Goal: Task Accomplishment & Management: Use online tool/utility

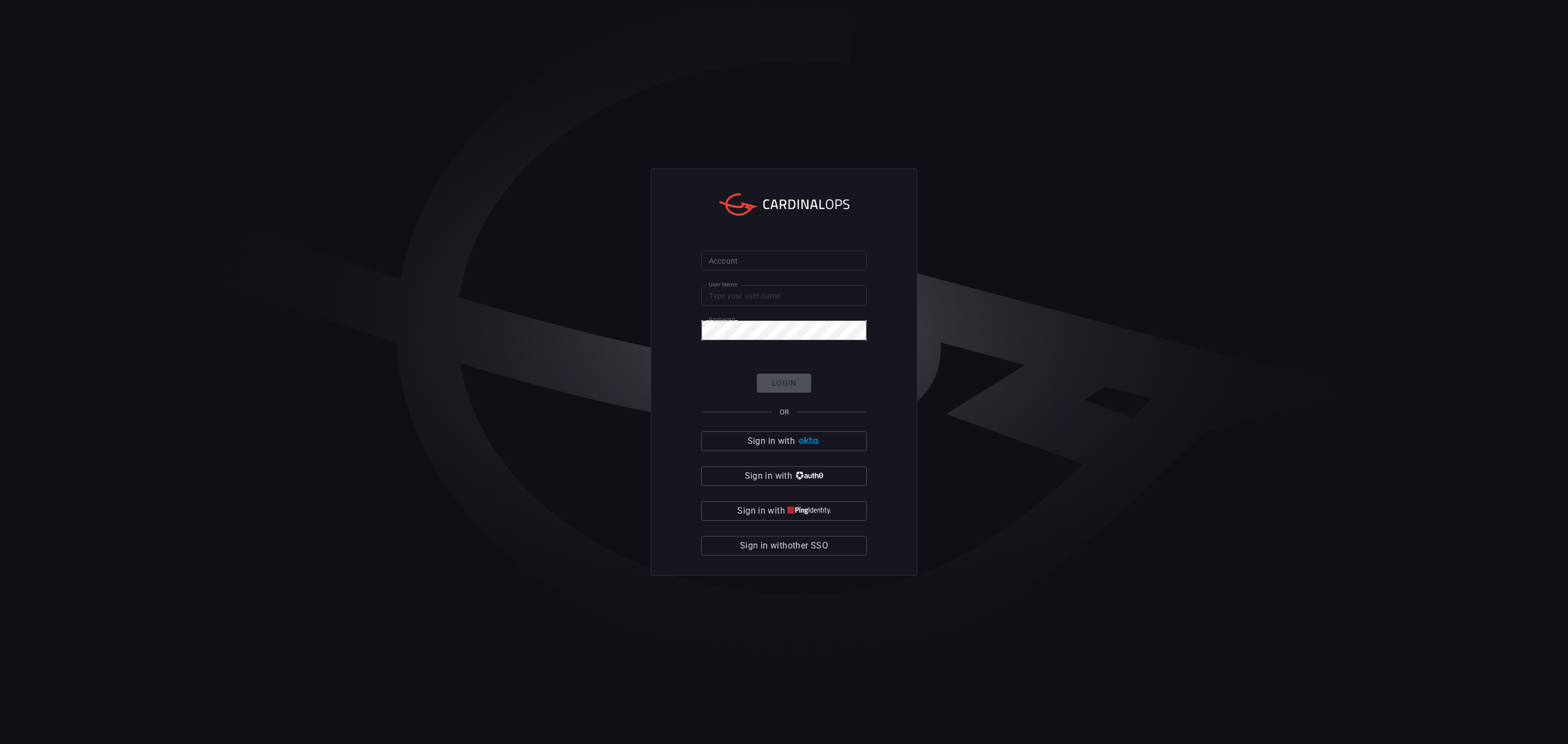
type input "maimon"
click at [758, 260] on input "Account" at bounding box center [784, 260] width 165 height 20
type input "solaredge"
click at [788, 378] on button "Login" at bounding box center [784, 383] width 54 height 19
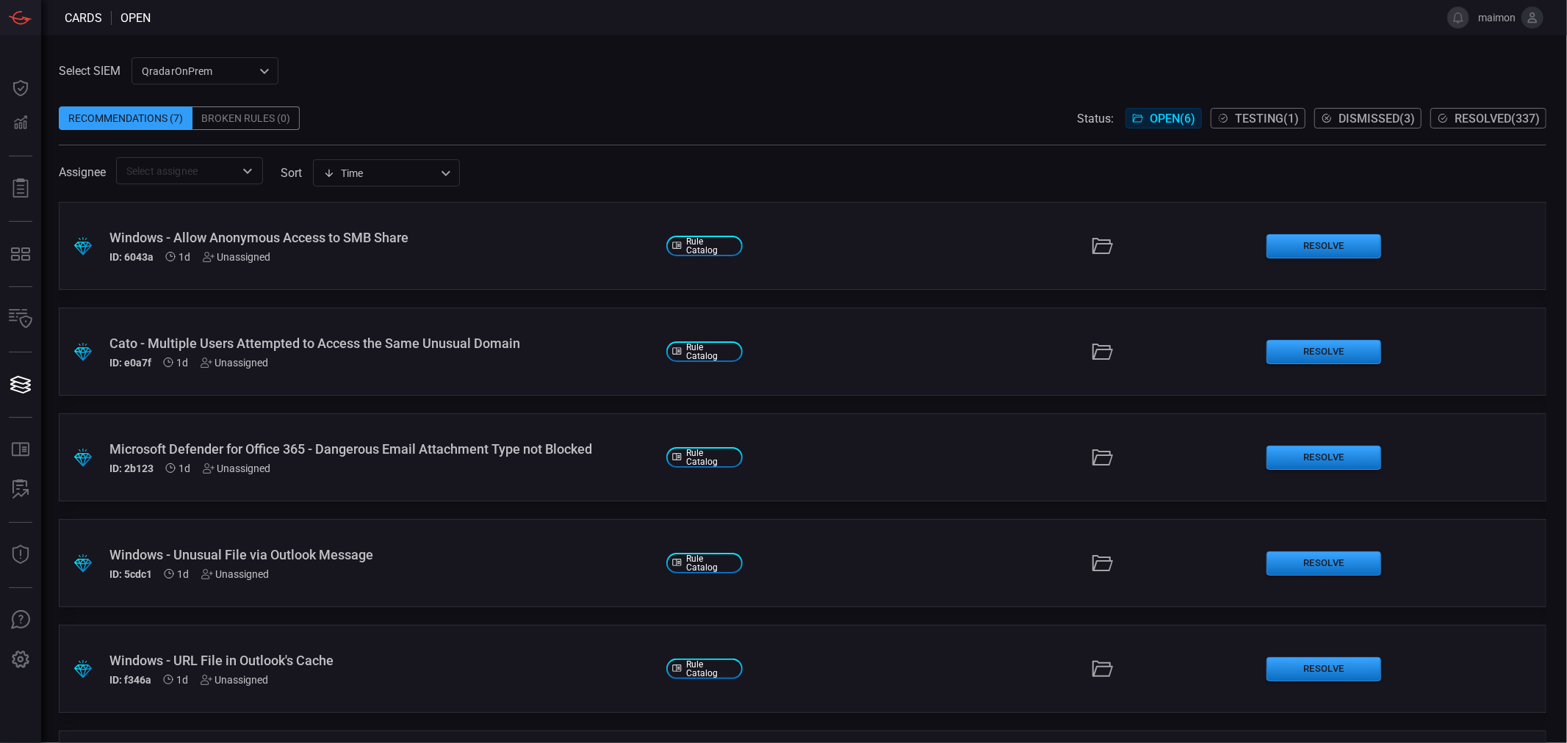
drag, startPoint x: 1964, startPoint y: 1, endPoint x: 733, endPoint y: 148, distance: 1239.8
click at [732, 149] on span at bounding box center [802, 151] width 1487 height 12
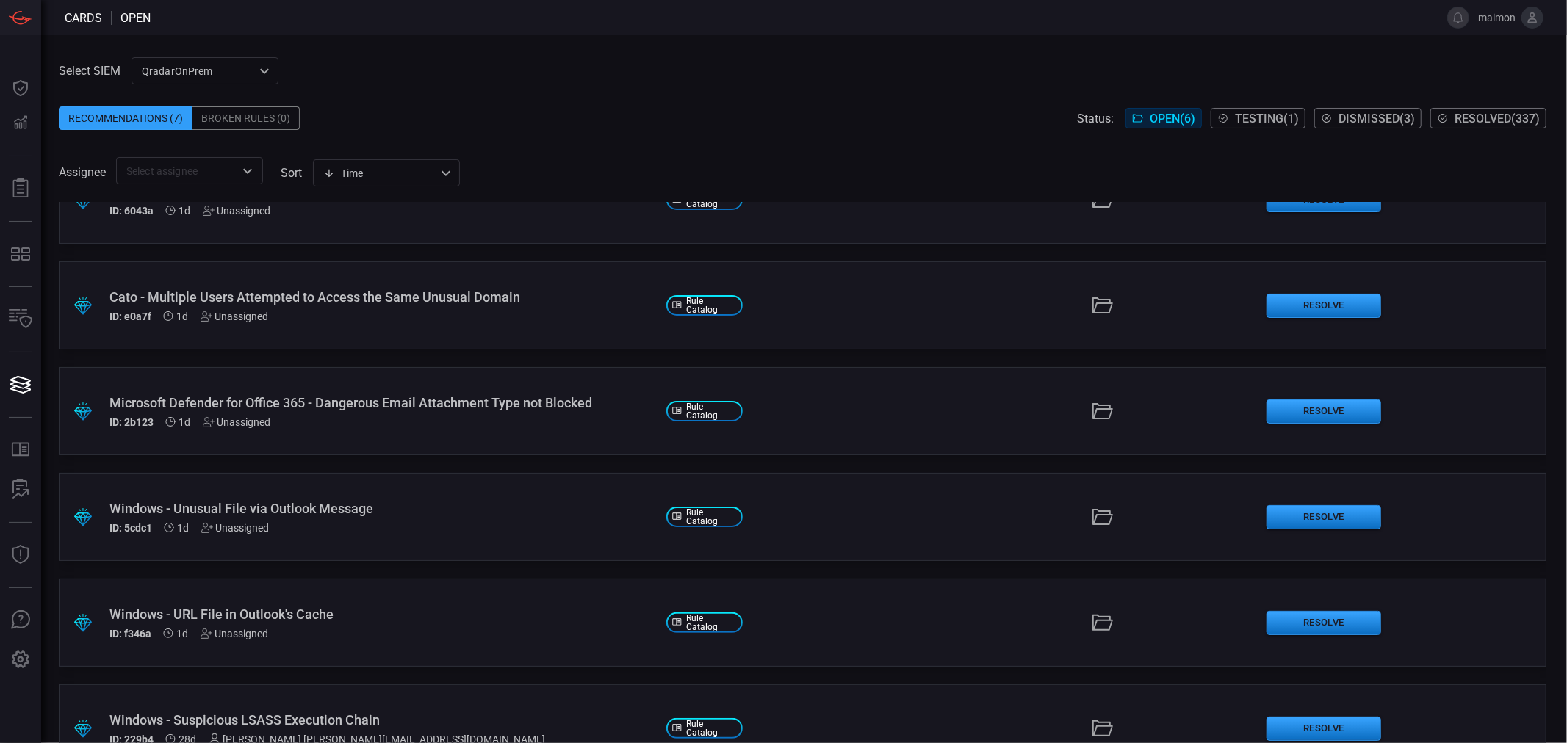
scroll to position [93, 0]
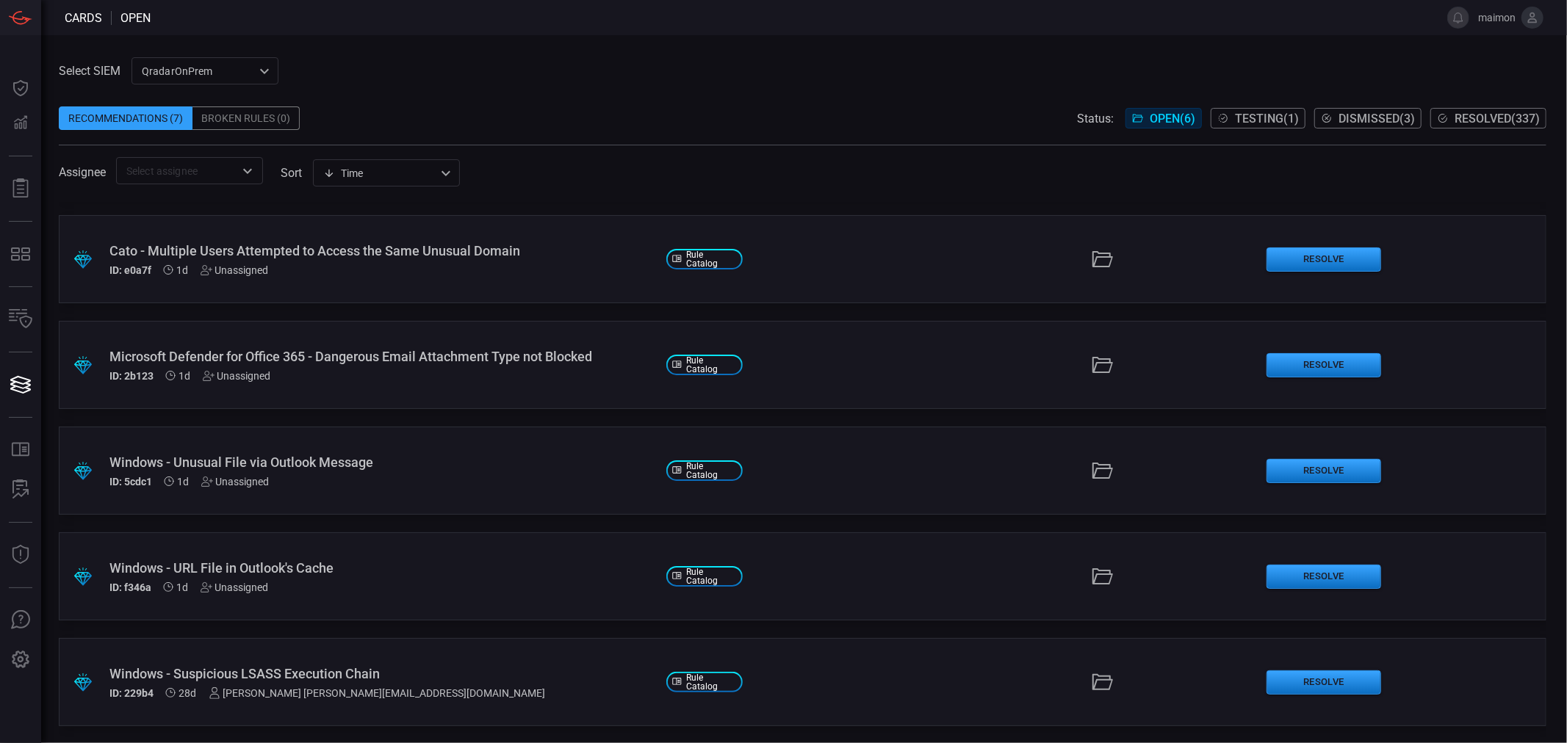
click at [339, 671] on div "Windows - Suspicious LSASS Execution Chain" at bounding box center [381, 673] width 545 height 15
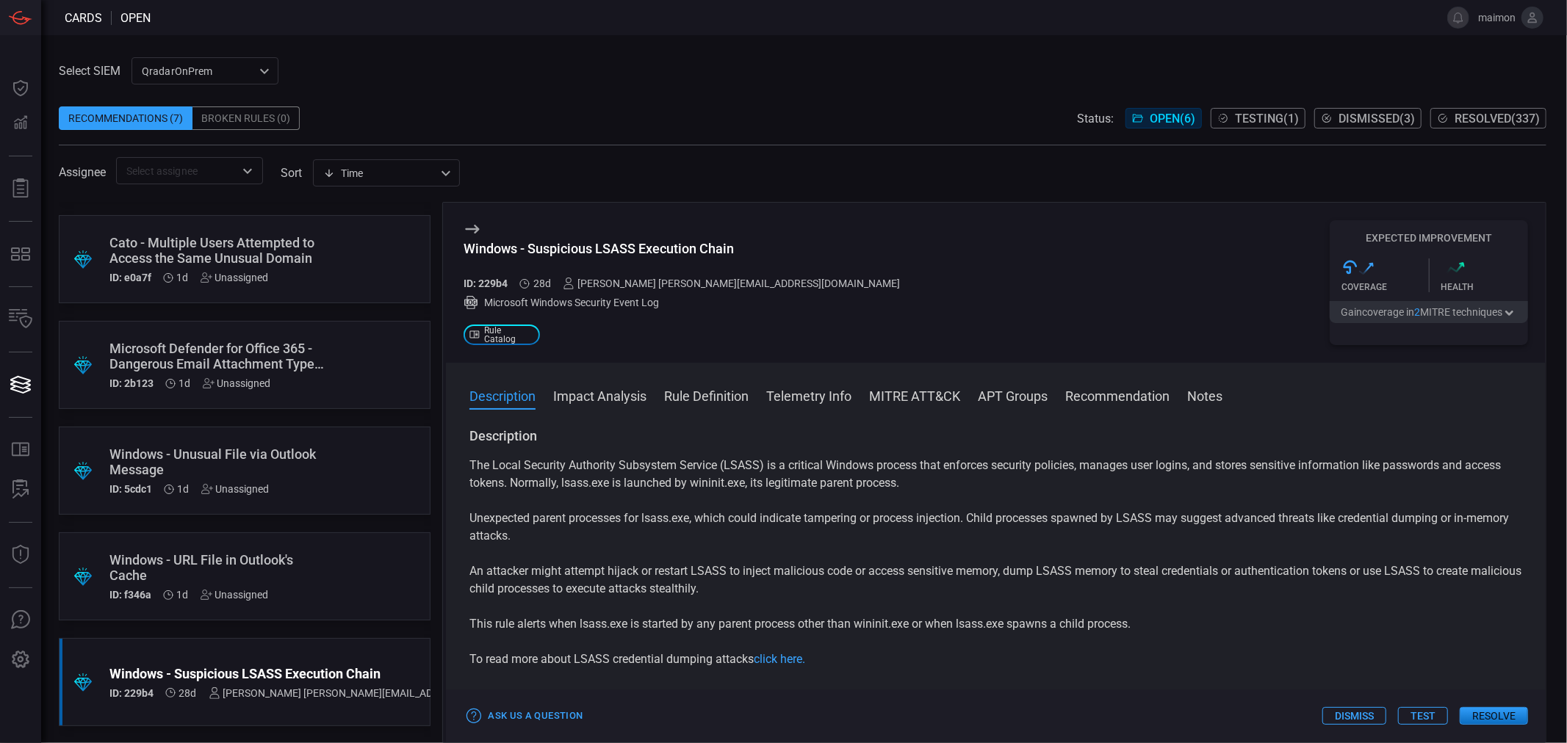
click at [1340, 712] on button "Dismiss" at bounding box center [1354, 716] width 64 height 18
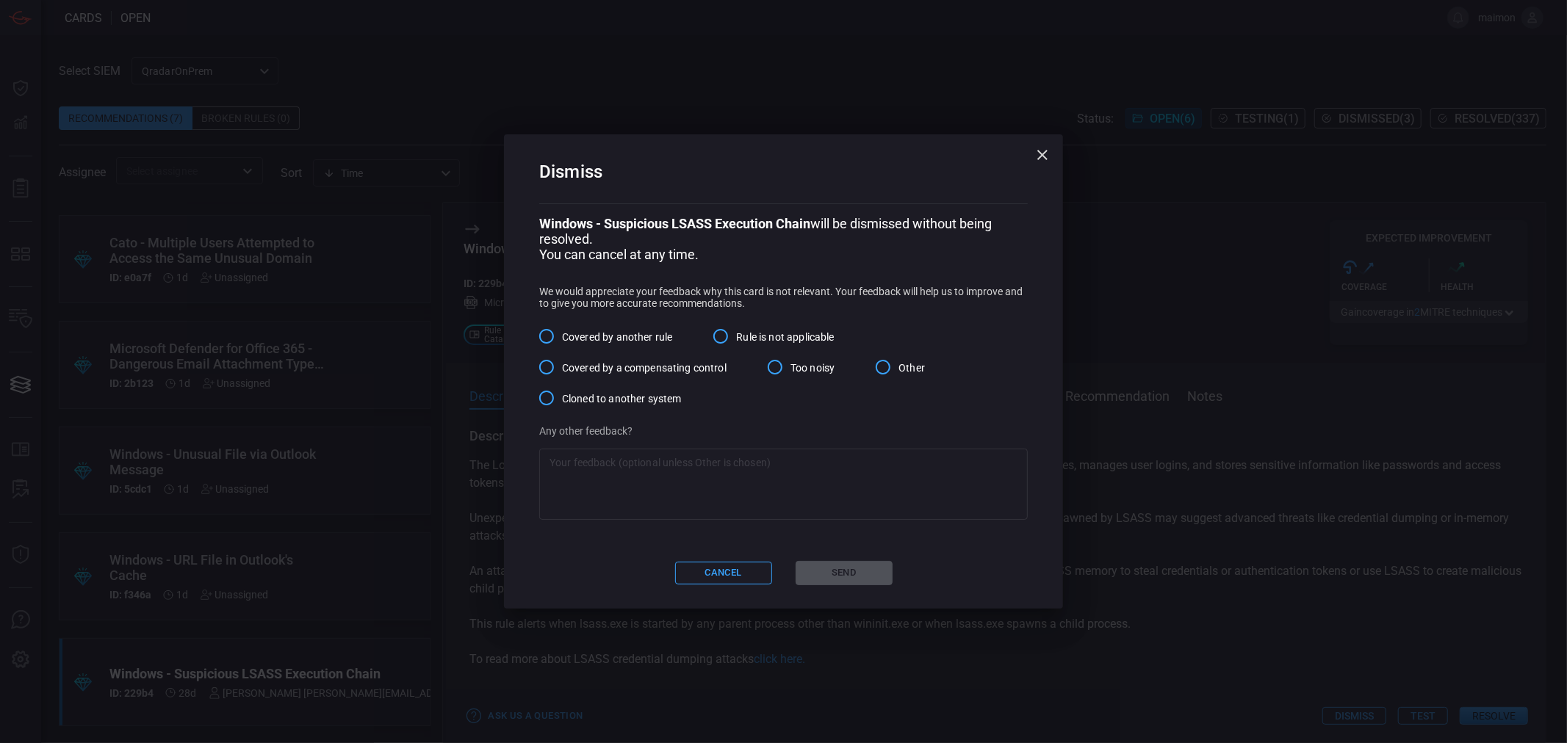
click at [808, 370] on span "Too noisy" at bounding box center [812, 368] width 44 height 15
click at [790, 370] on input "Too noisy" at bounding box center [774, 367] width 31 height 31
click at [835, 571] on button "Send" at bounding box center [843, 573] width 97 height 24
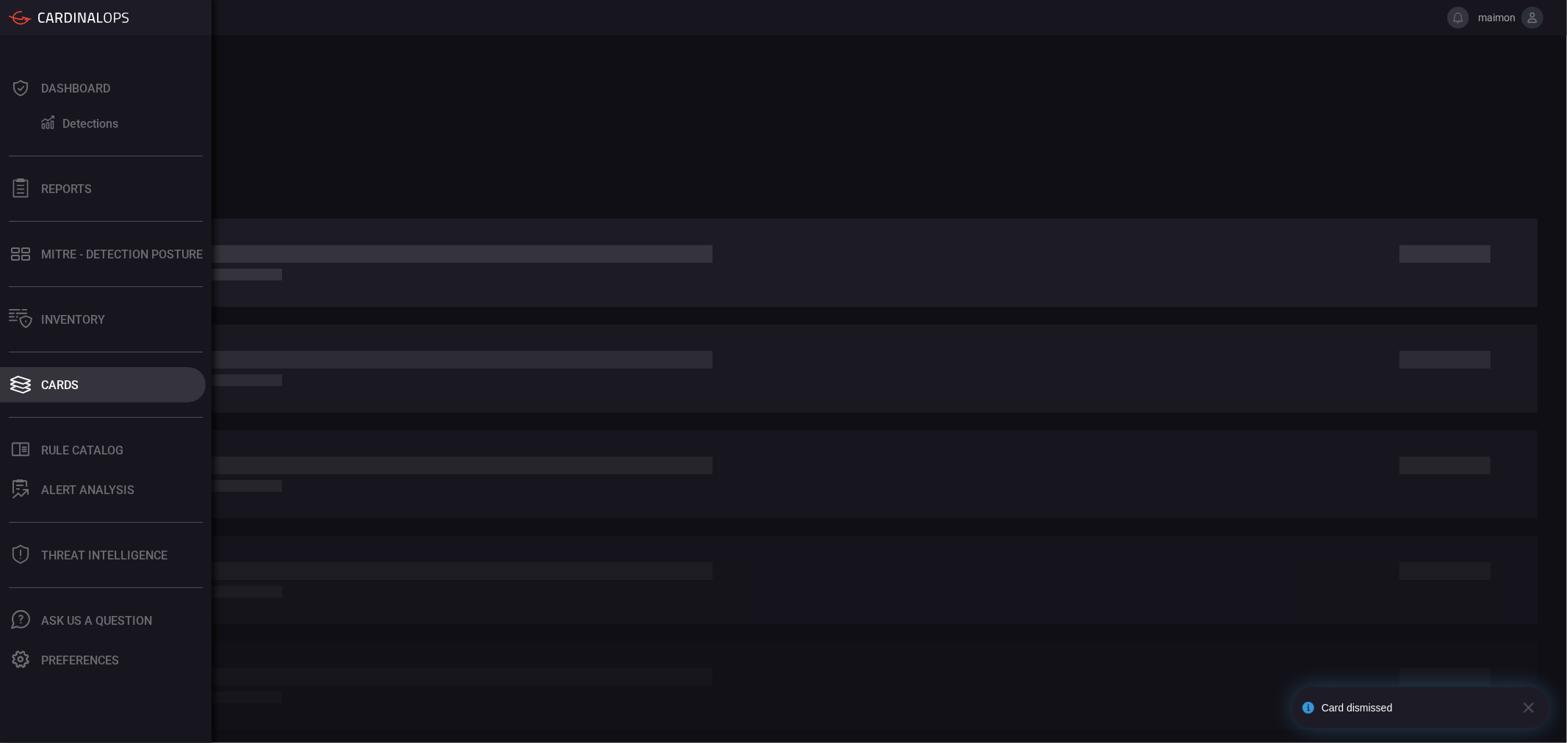
click at [38, 388] on button "Cards" at bounding box center [103, 384] width 206 height 35
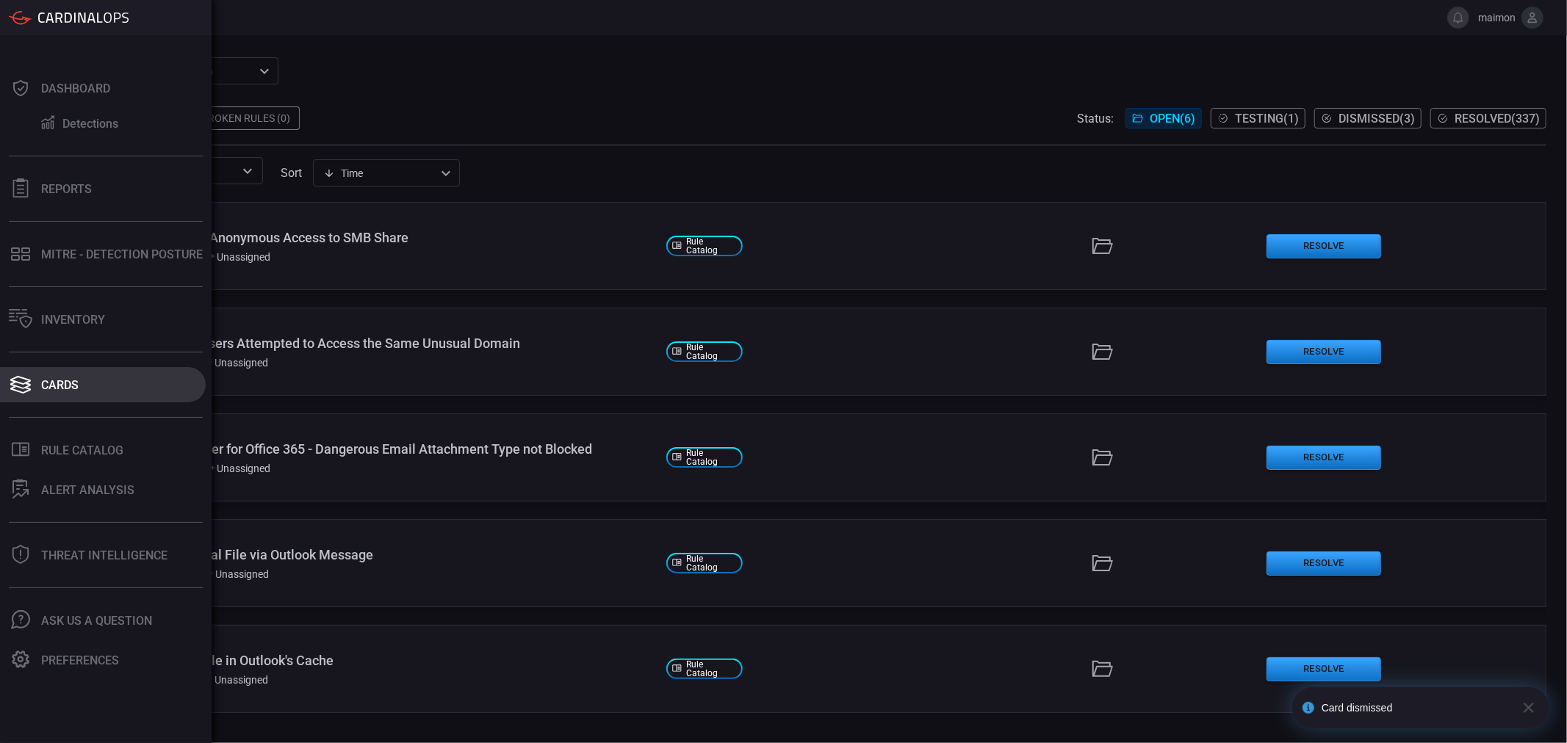
click at [66, 382] on div "Cards" at bounding box center [59, 385] width 37 height 14
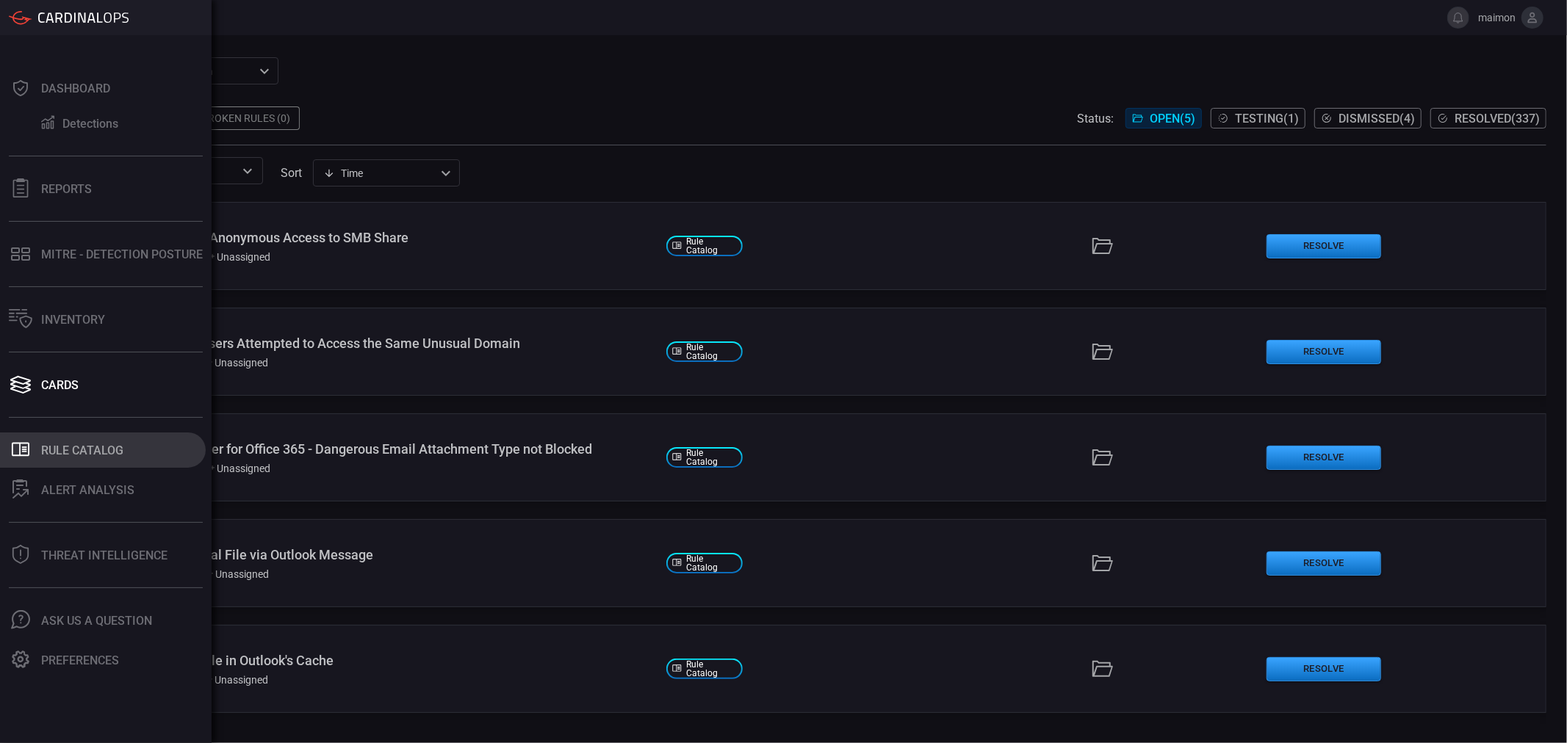
click at [123, 446] on div "Rule Catalog" at bounding box center [82, 451] width 82 height 14
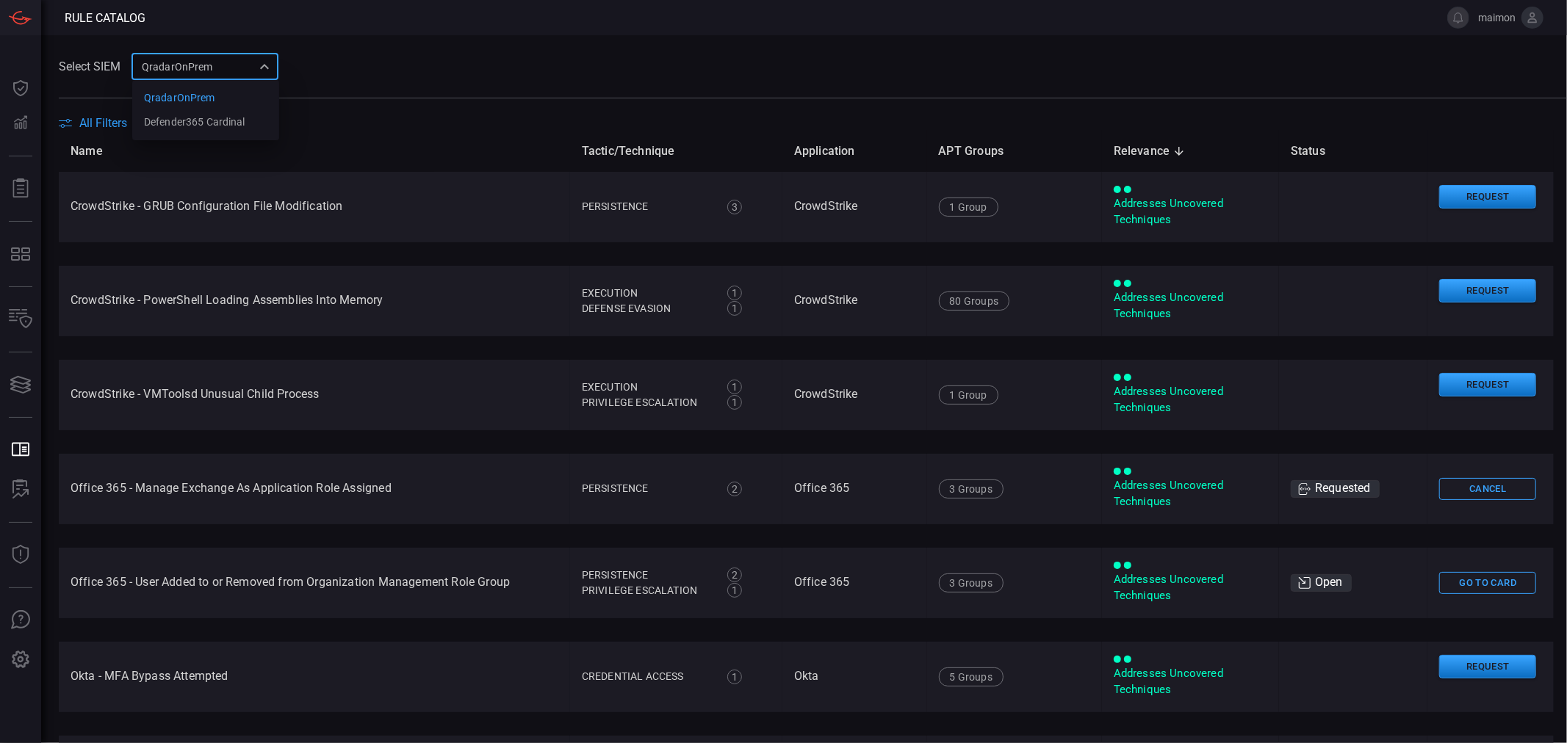
click at [257, 67] on div "QradarOnPrem 88f5ea39-b336-4bf5-ab61-f2abc50aa181 QradarOnPrem Defender365 Card…" at bounding box center [204, 66] width 147 height 27
click at [257, 67] on div at bounding box center [783, 371] width 1567 height 743
click at [272, 61] on div "QradarOnPrem 88f5ea39-b336-4bf5-ab61-f2abc50aa181 QradarOnPrem Defender365 Card…" at bounding box center [204, 66] width 147 height 27
click at [324, 82] on div at bounding box center [783, 371] width 1567 height 743
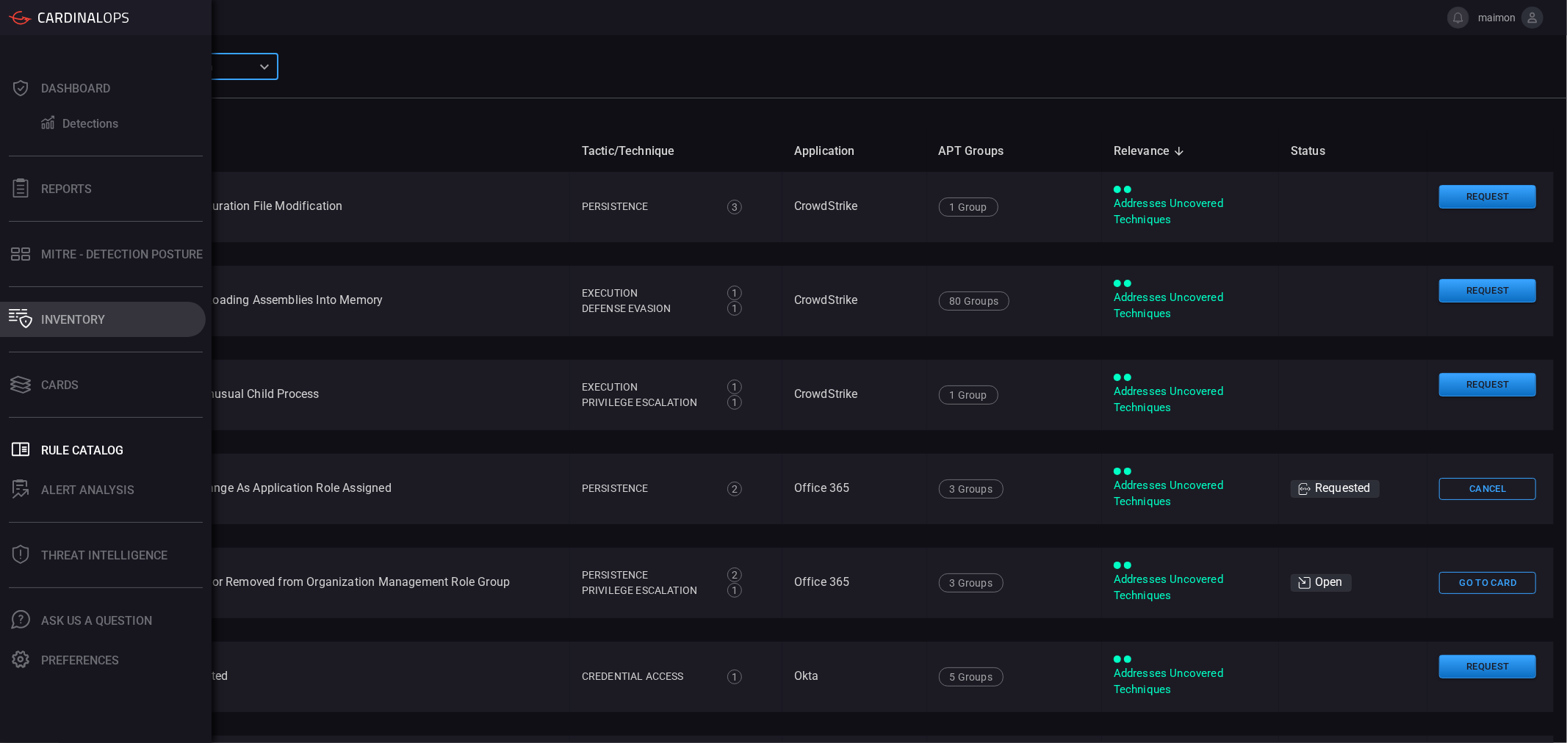
click at [90, 319] on div "Inventory" at bounding box center [73, 320] width 64 height 14
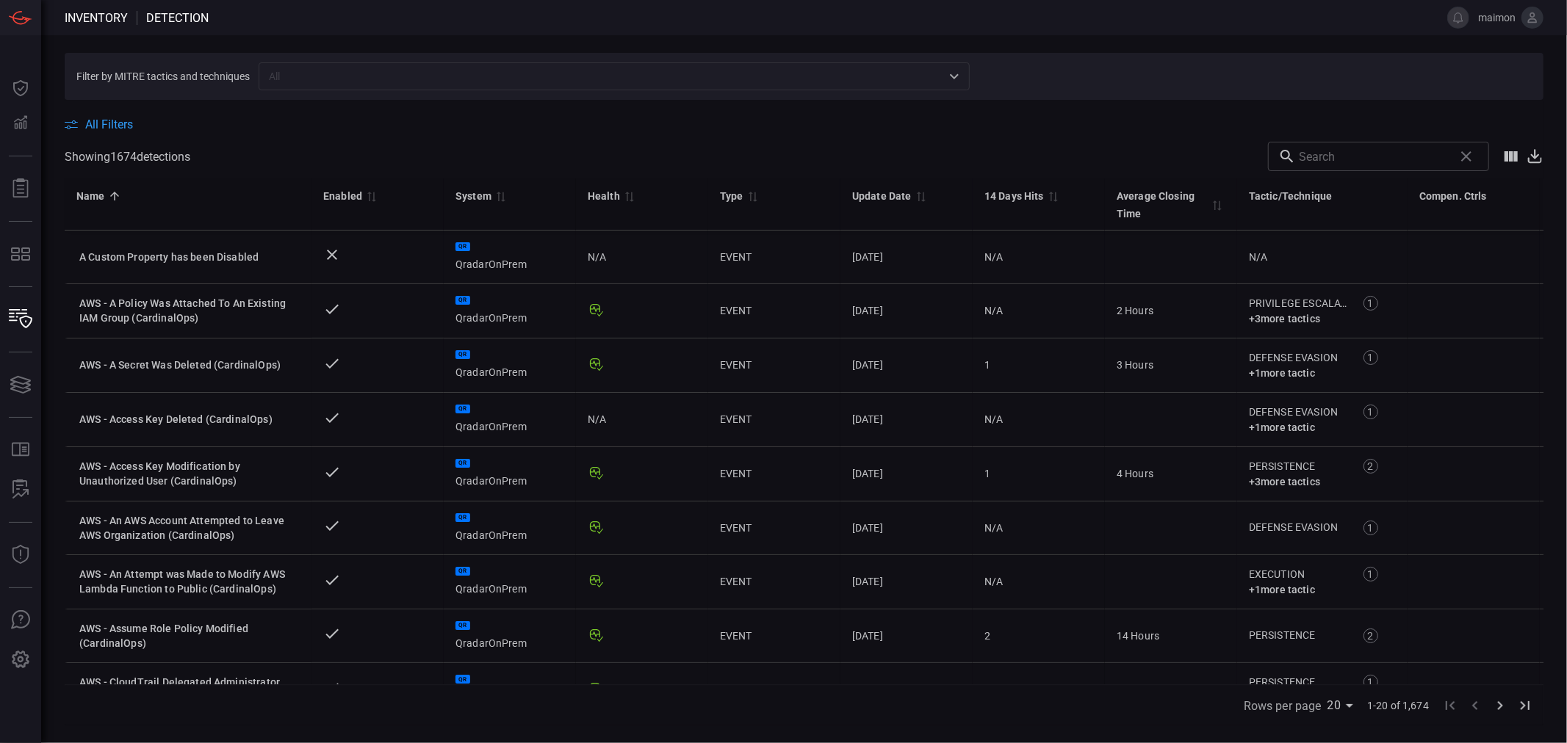
click at [91, 127] on span "All Filters" at bounding box center [109, 125] width 48 height 14
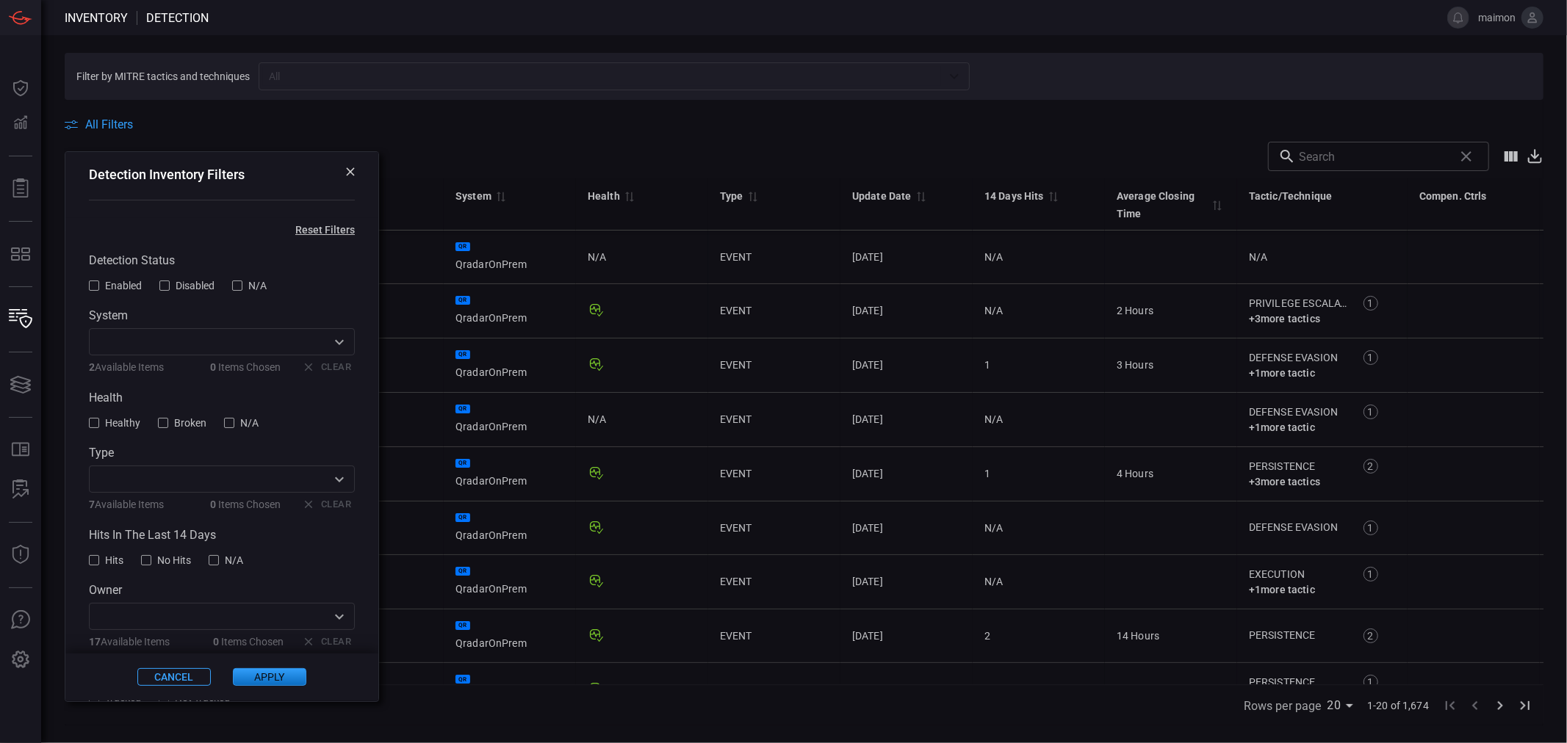
click at [84, 127] on button "All Filters" at bounding box center [99, 125] width 68 height 14
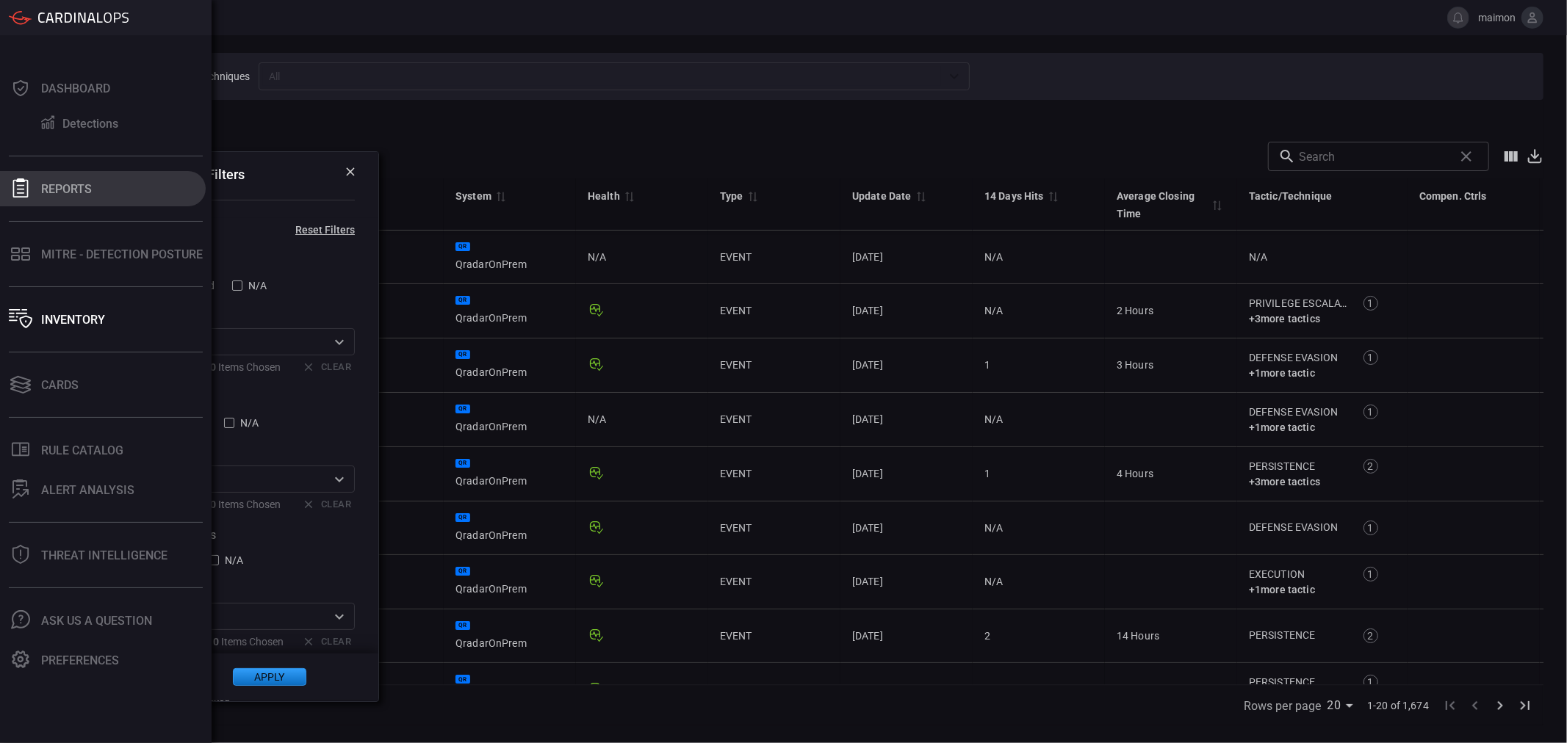
click at [82, 196] on button "Reports" at bounding box center [103, 188] width 206 height 35
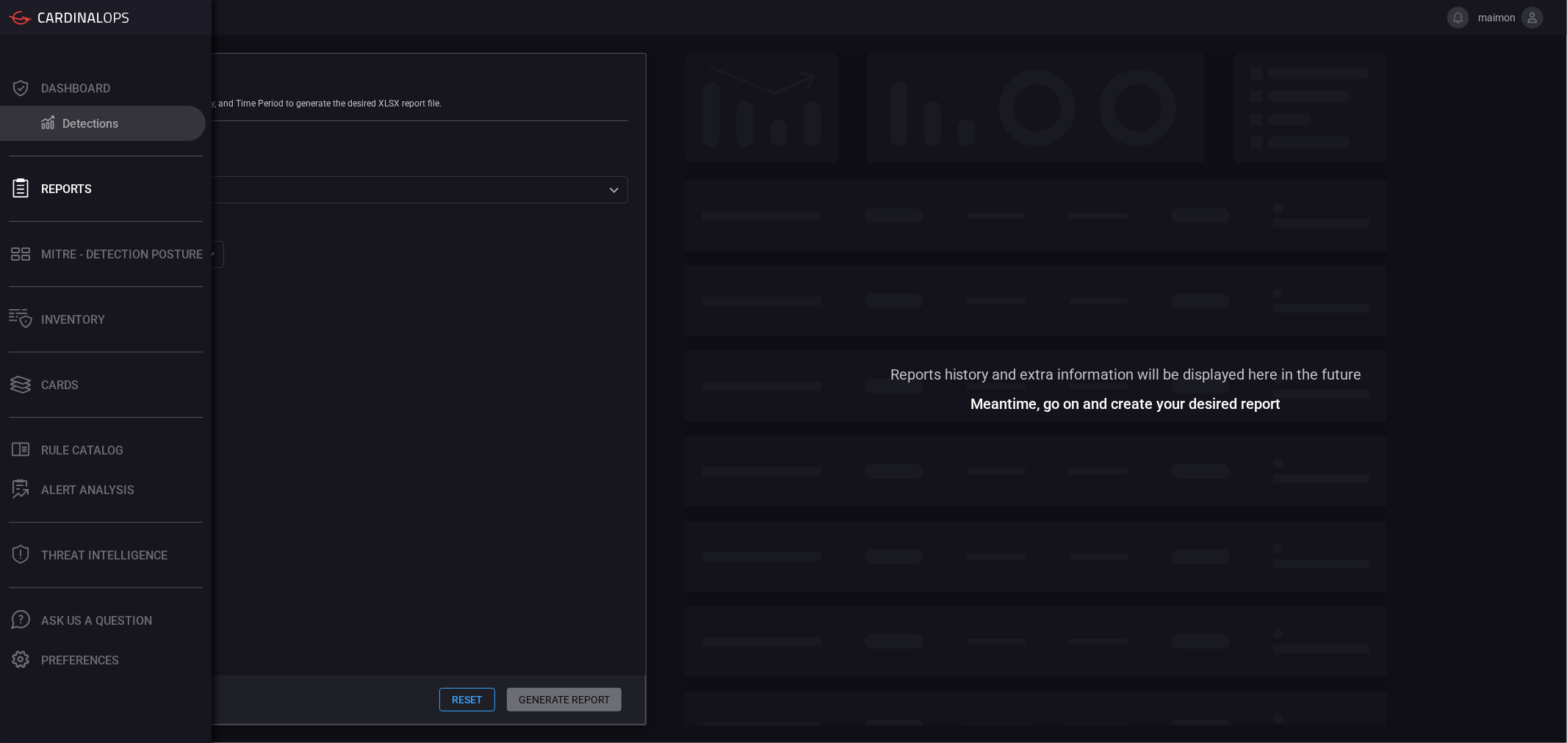
click at [65, 130] on div "Detections" at bounding box center [90, 124] width 56 height 14
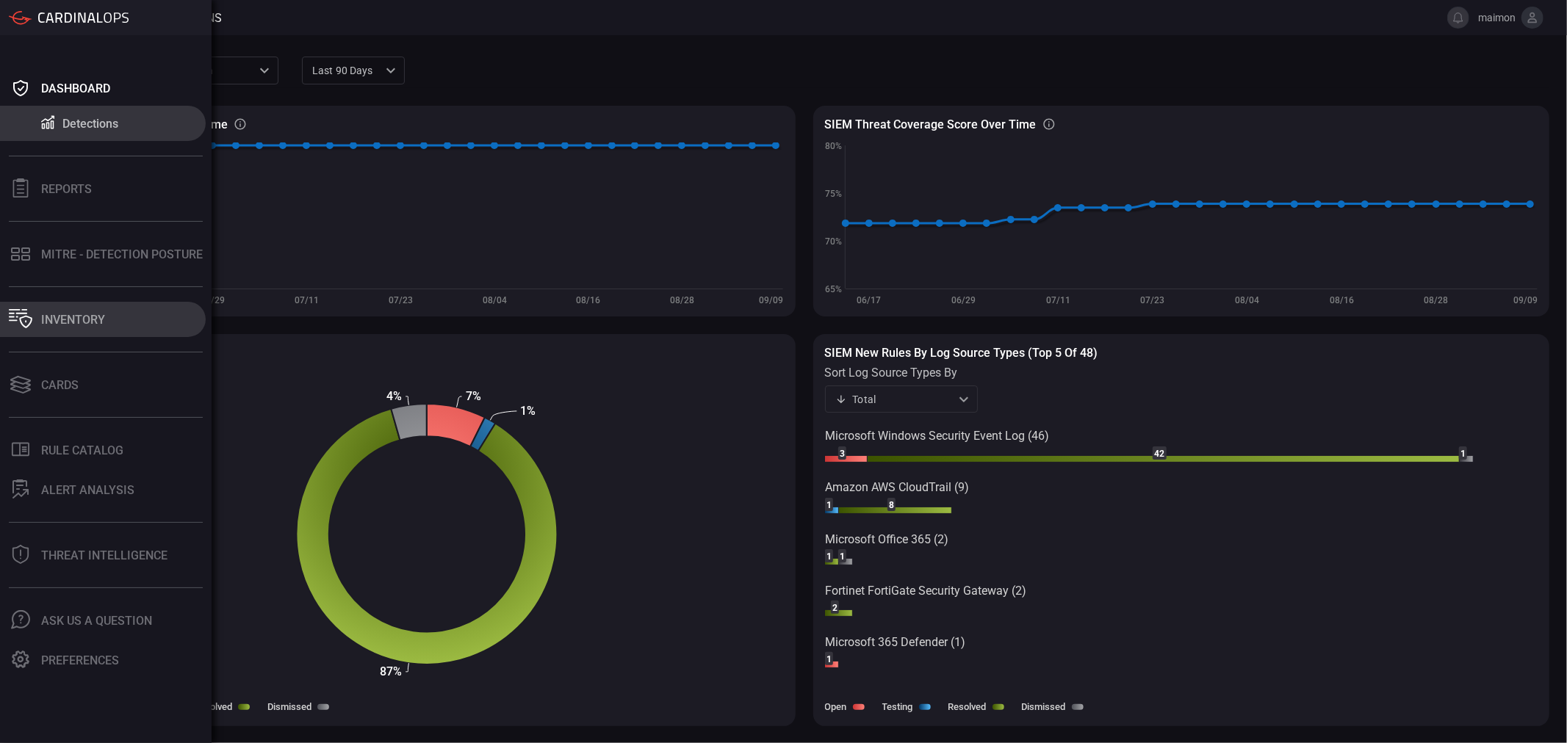
click at [141, 320] on button "Inventory" at bounding box center [103, 319] width 206 height 35
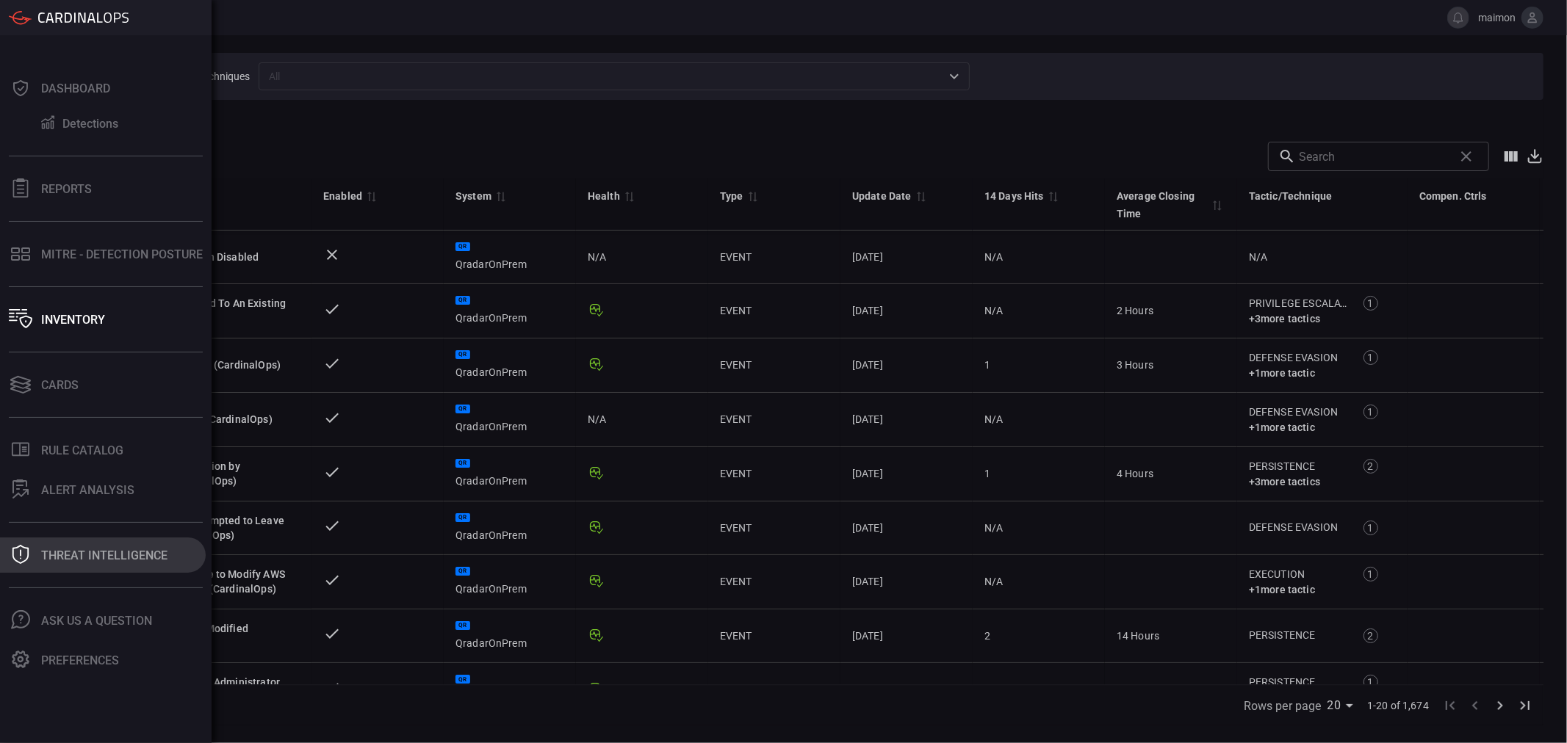
click at [166, 560] on button "Threat Intelligence" at bounding box center [103, 555] width 206 height 35
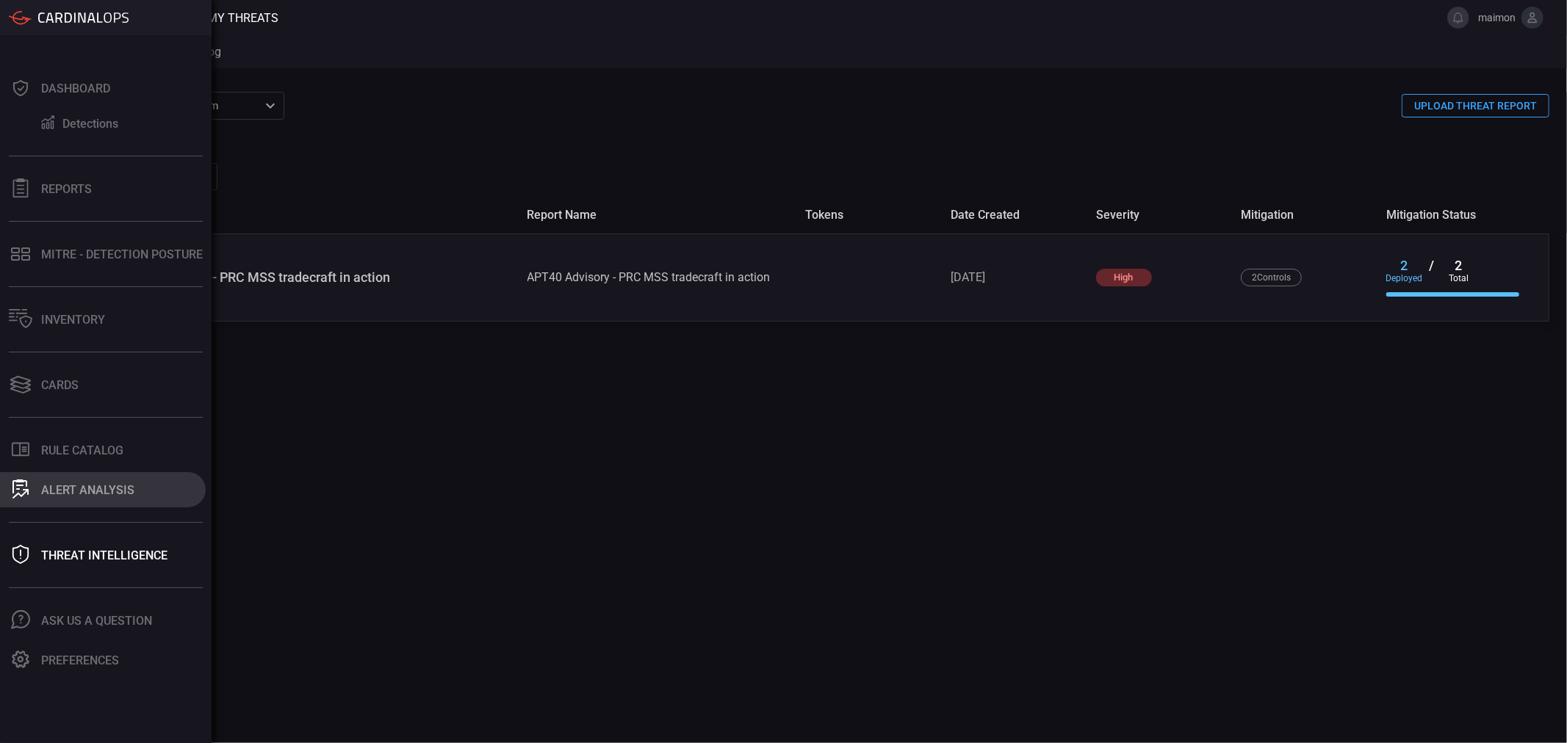
click at [106, 490] on div "ALERT ANALYSIS" at bounding box center [87, 490] width 93 height 14
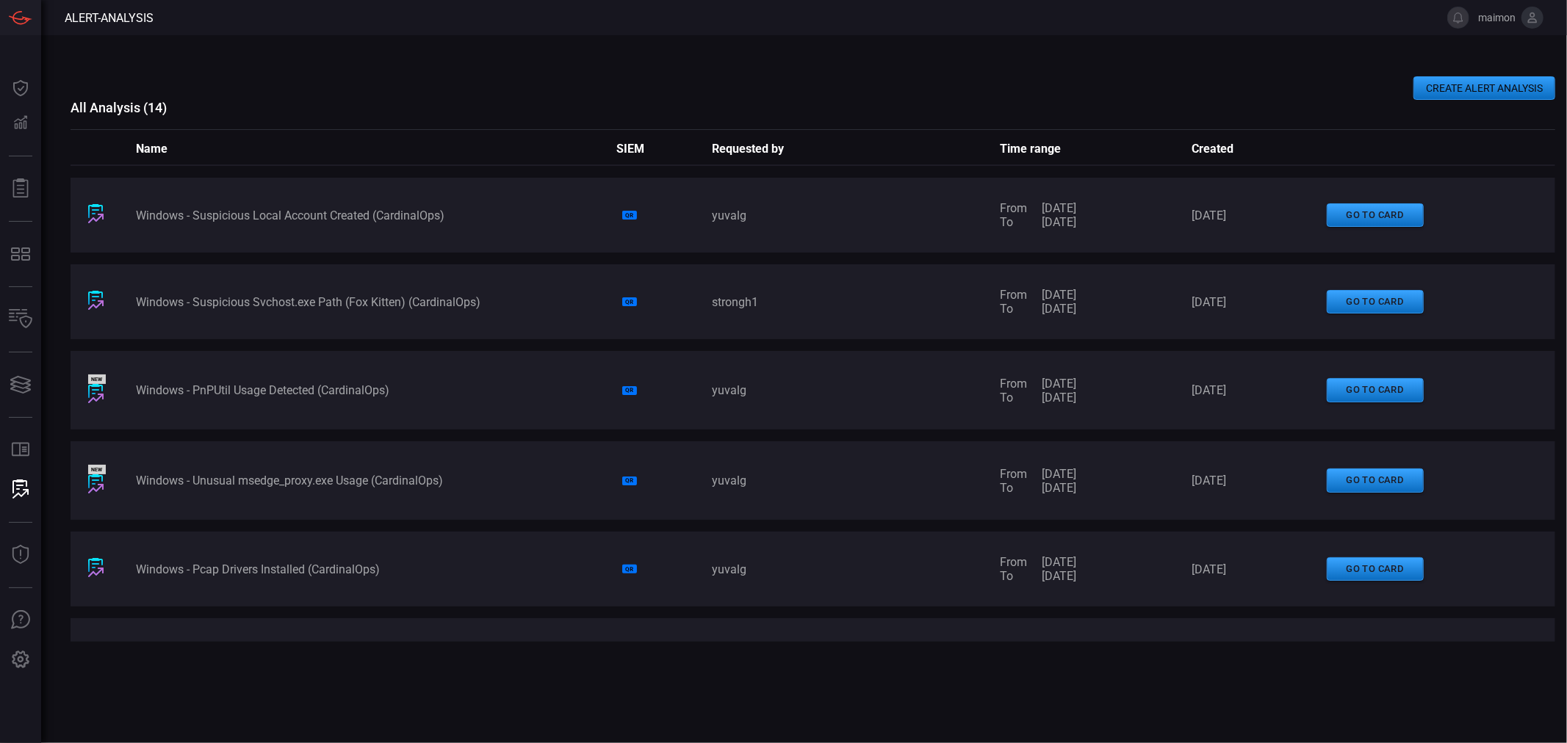
scroll to position [245, 0]
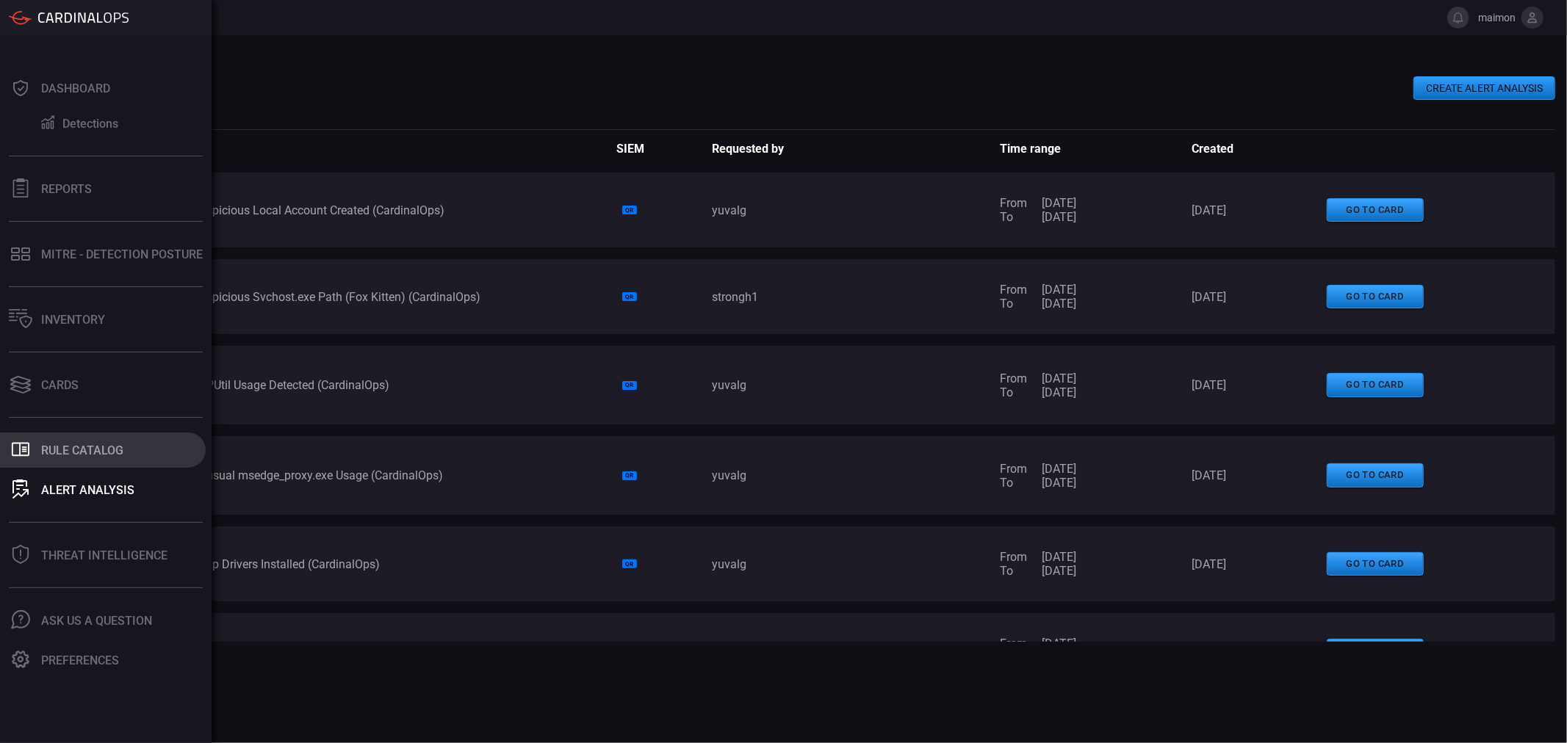
click at [132, 448] on button ".st0_rule_catalog_icon{fill: currentColor;} Rule Catalog" at bounding box center [103, 450] width 206 height 35
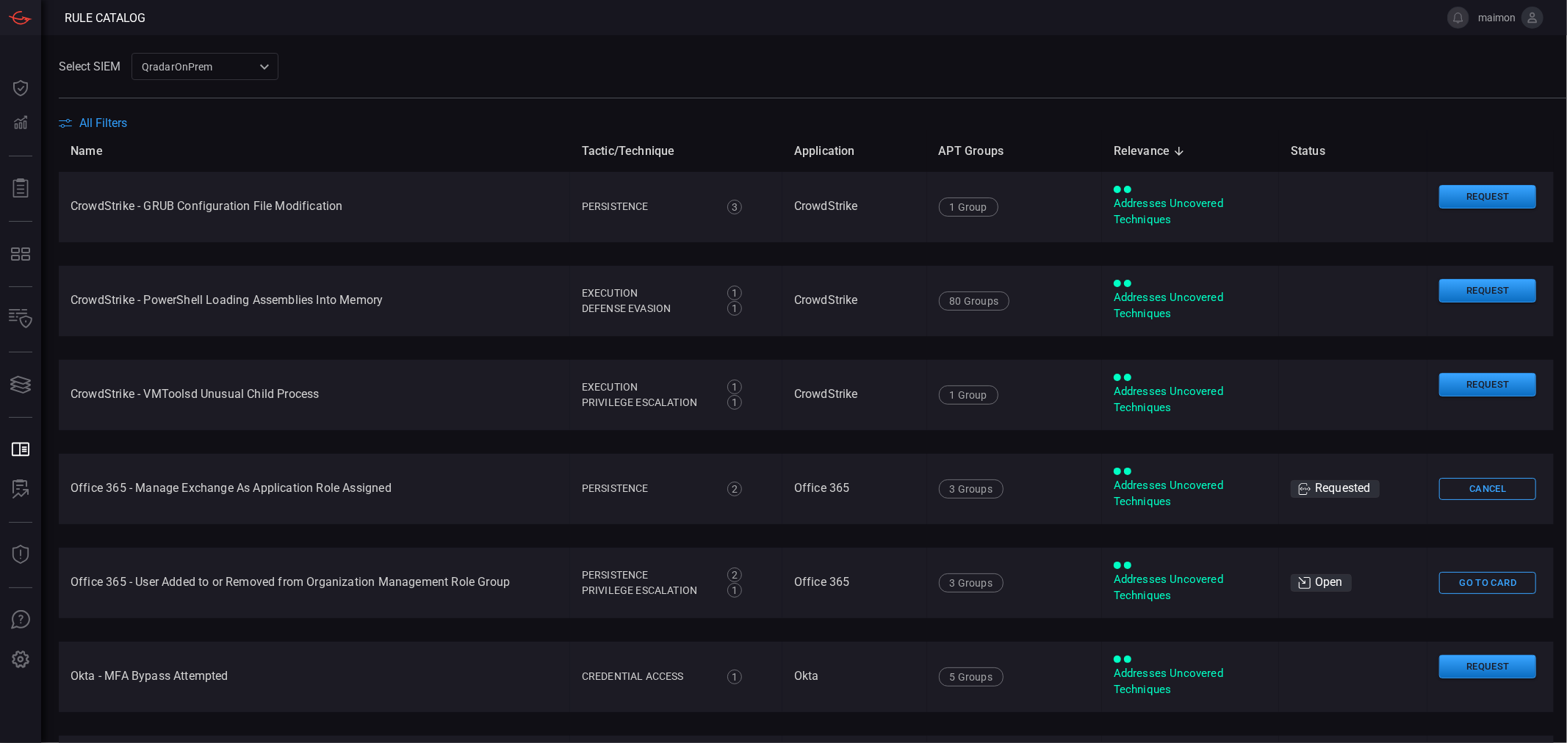
click at [104, 123] on span "All Filters" at bounding box center [103, 123] width 48 height 14
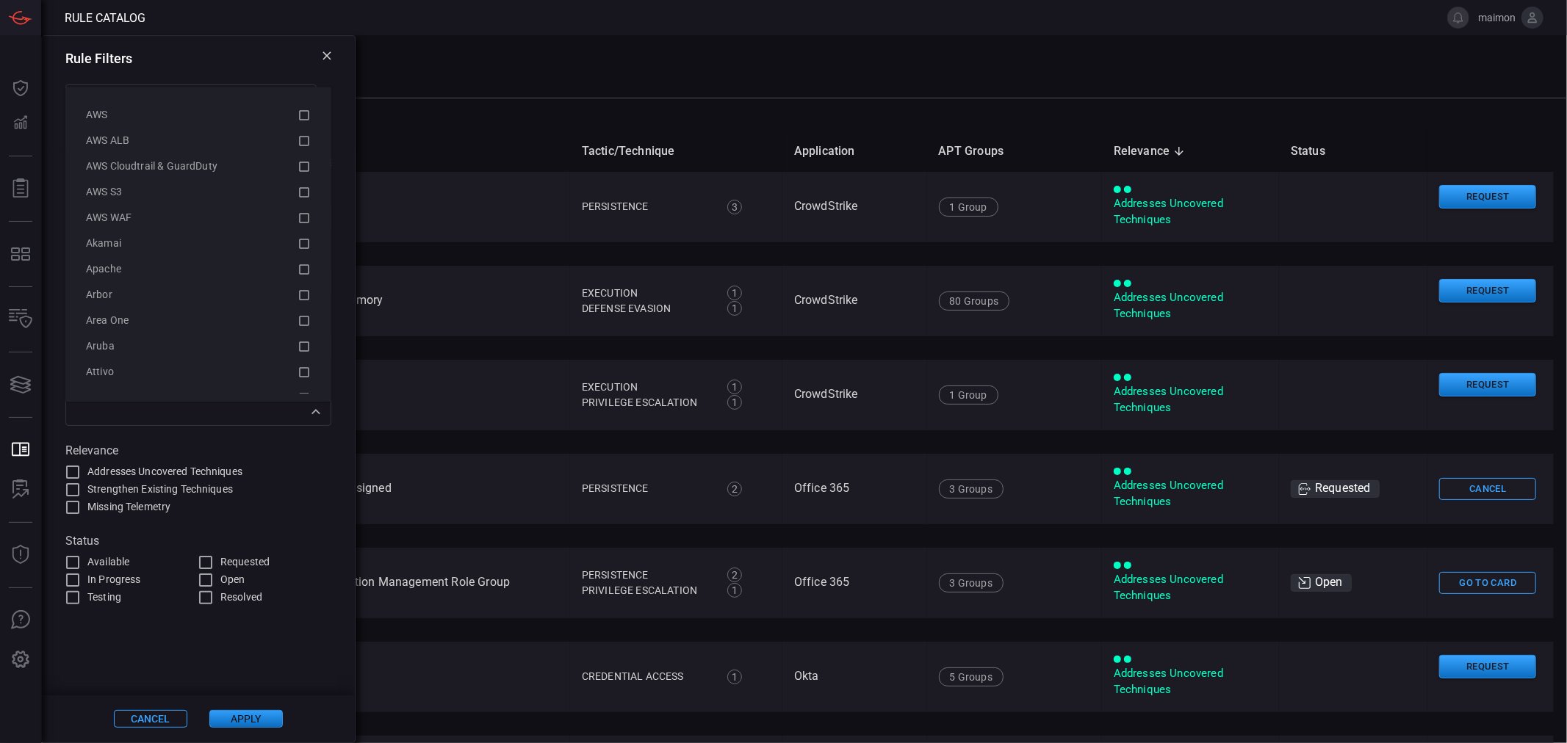
click at [278, 425] on div "​" at bounding box center [198, 411] width 266 height 27
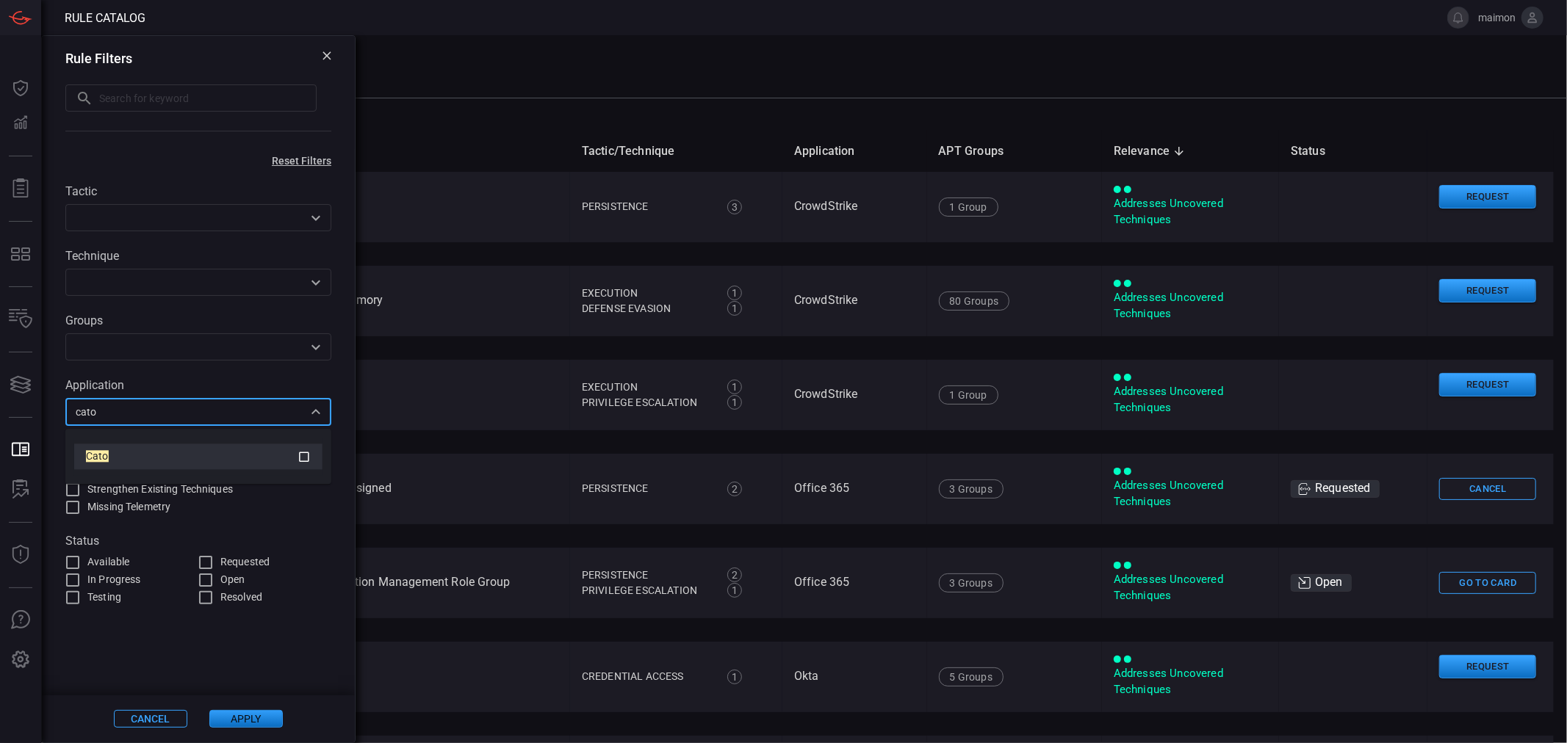
click at [110, 464] on div "Cato" at bounding box center [192, 456] width 212 height 15
type input "cato"
click at [255, 720] on button "Apply" at bounding box center [245, 719] width 73 height 18
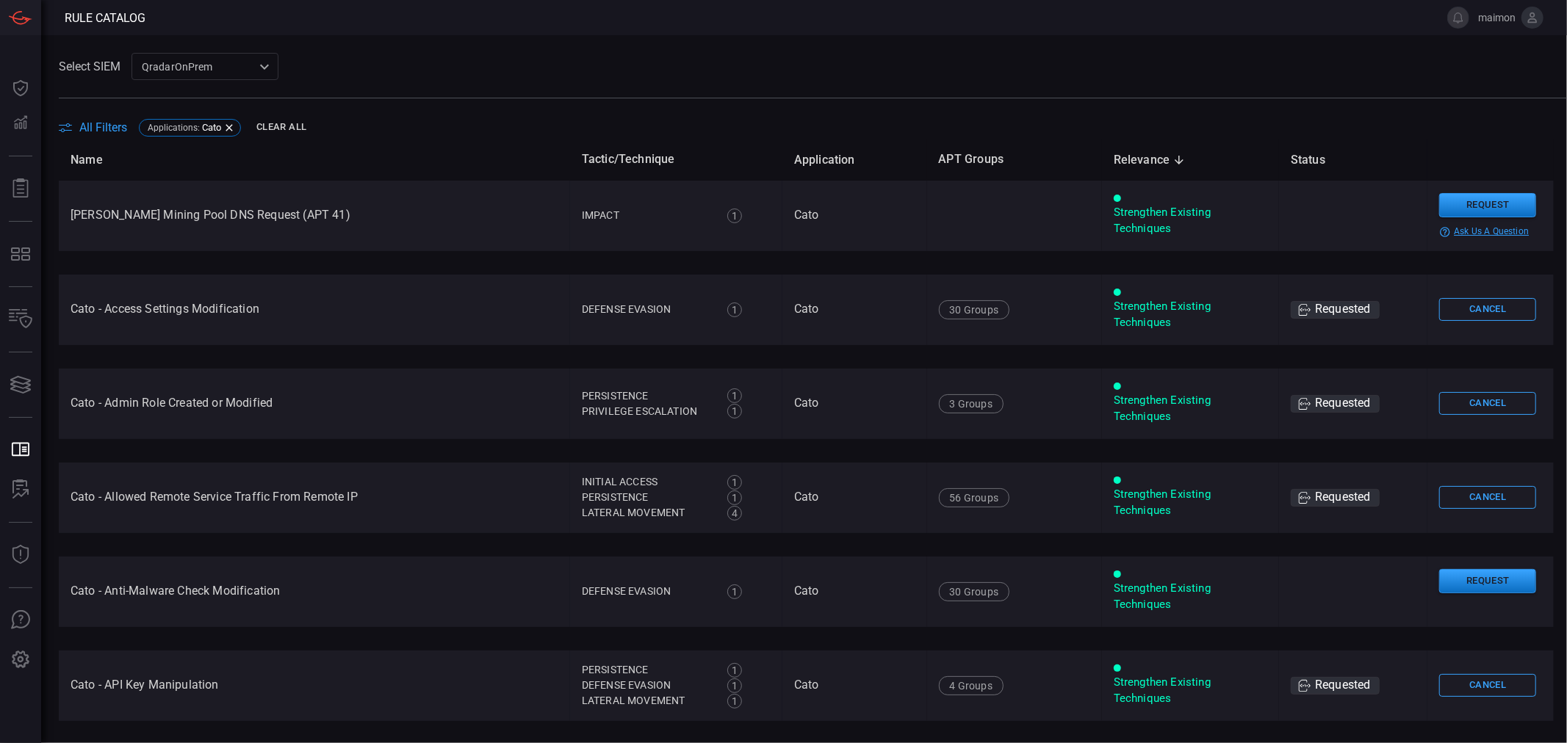
drag, startPoint x: 350, startPoint y: 214, endPoint x: 98, endPoint y: 219, distance: 252.7
click at [98, 219] on td "[PERSON_NAME] Mining Pool DNS Request (APT 41)" at bounding box center [314, 216] width 511 height 71
click at [1469, 235] on div "help-circle-outline ask us a question" at bounding box center [1490, 232] width 103 height 12
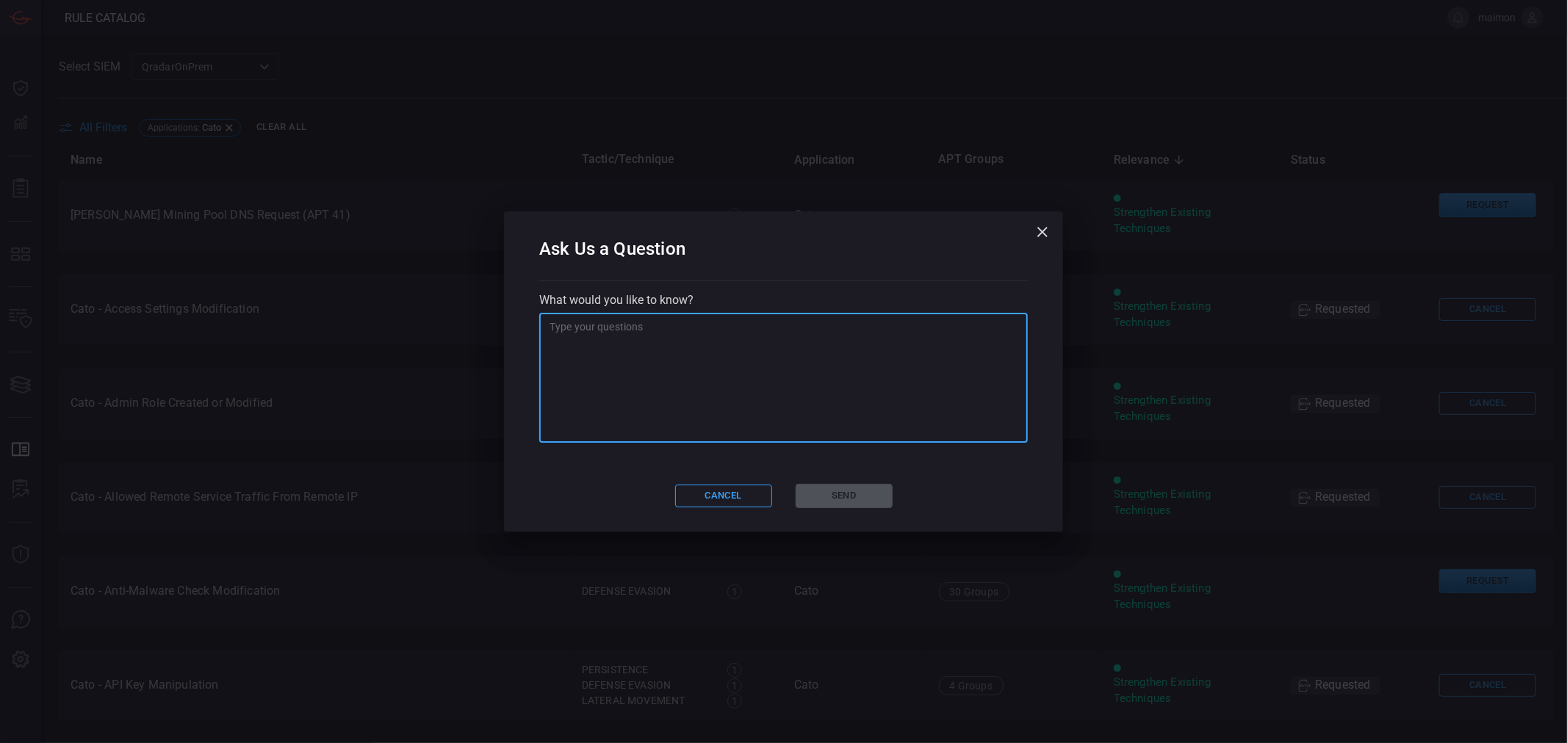
click at [730, 350] on textarea at bounding box center [783, 378] width 468 height 118
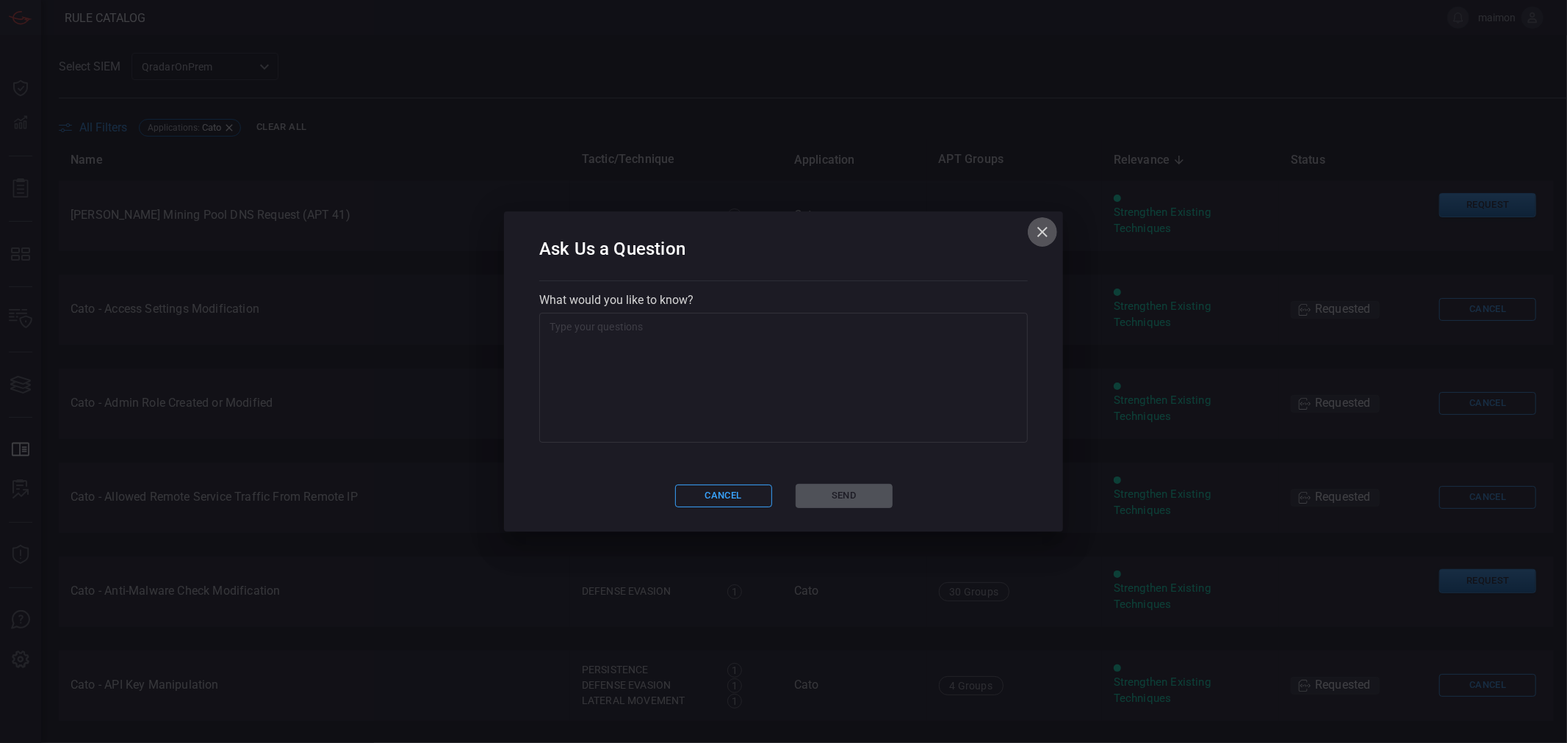
click at [1047, 233] on icon "button" at bounding box center [1042, 232] width 18 height 18
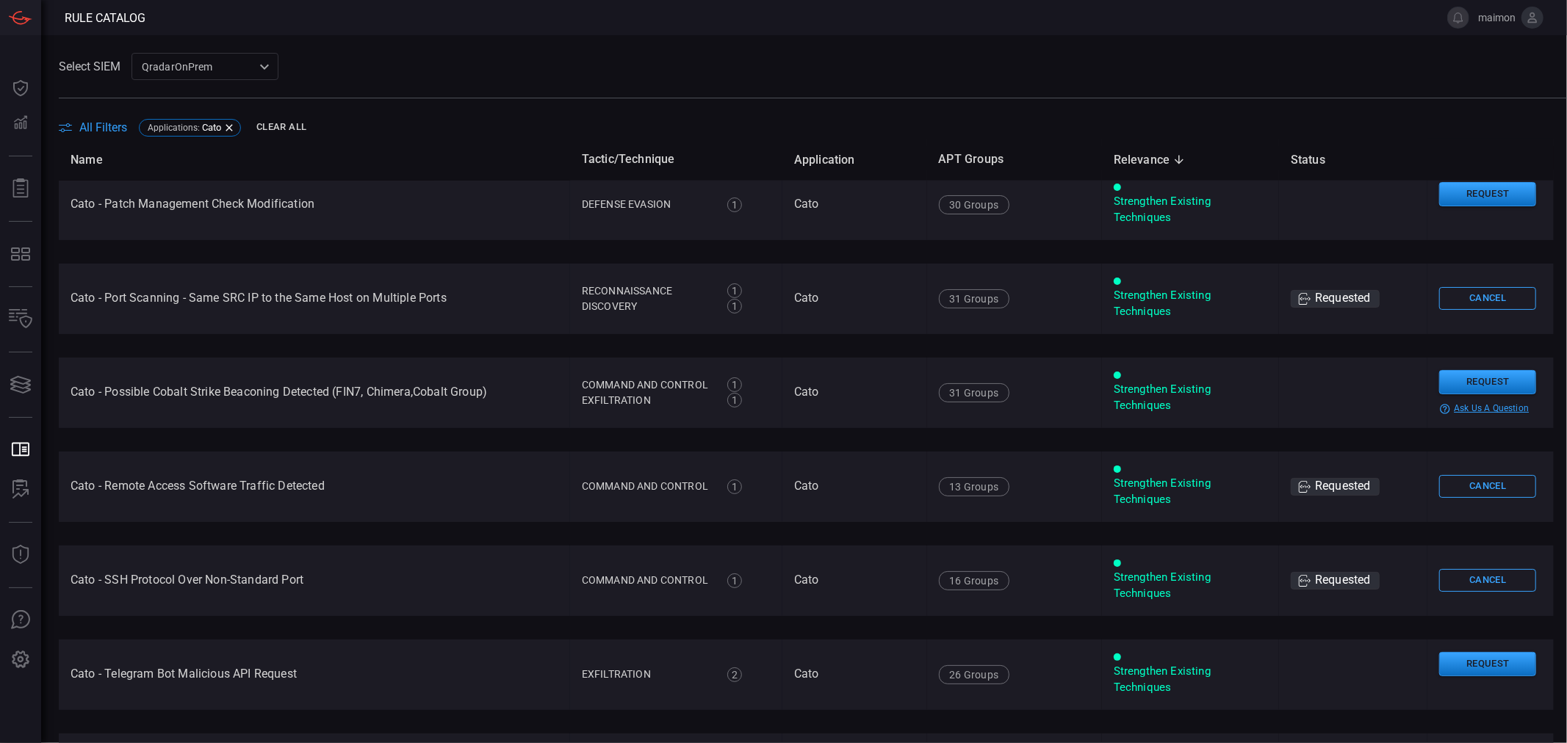
scroll to position [1688, 0]
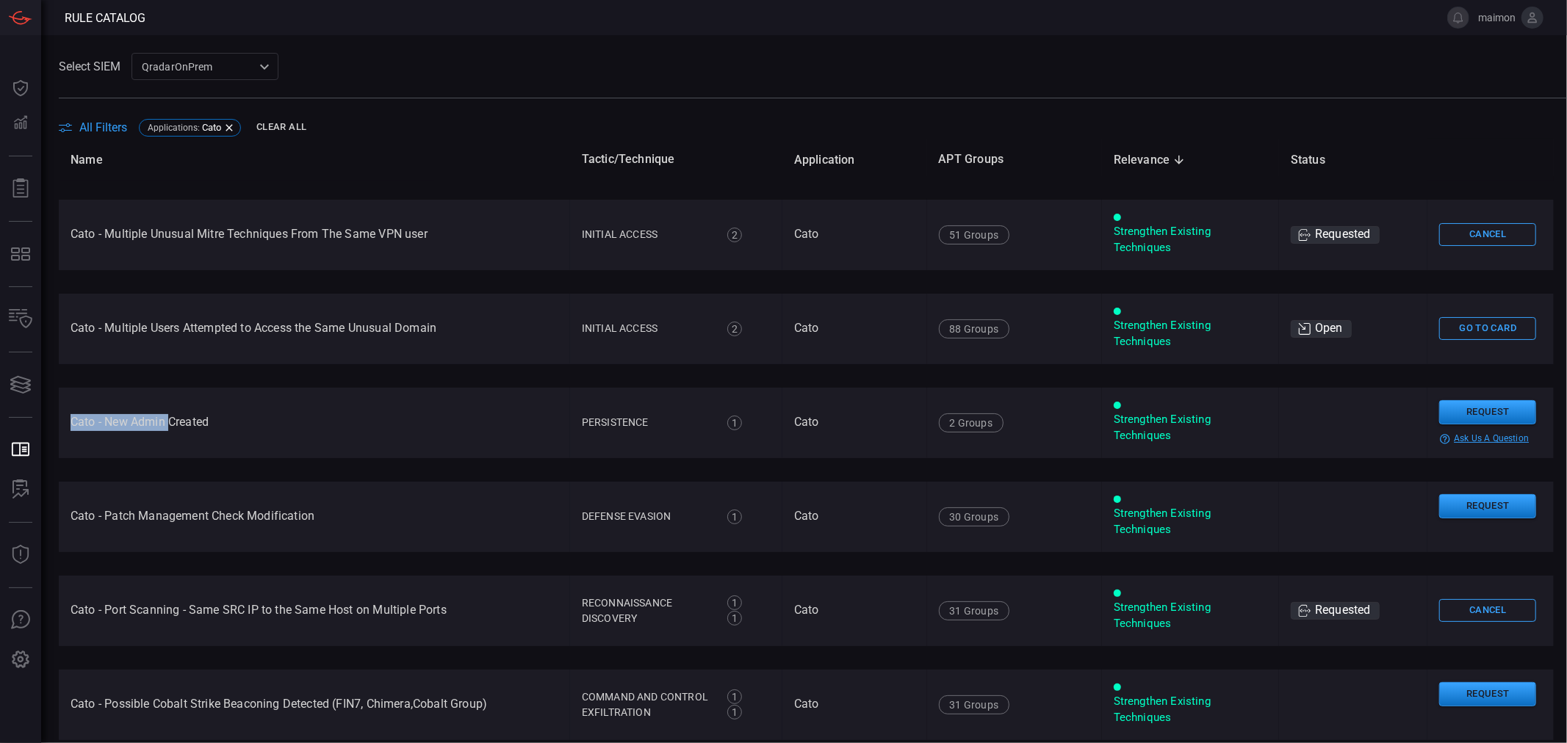
drag, startPoint x: 71, startPoint y: 422, endPoint x: 170, endPoint y: 430, distance: 100.2
click at [170, 430] on td "Cato - New Admin Created" at bounding box center [314, 423] width 511 height 71
drag, startPoint x: 74, startPoint y: 425, endPoint x: 212, endPoint y: 422, distance: 137.4
click at [212, 422] on td "Cato - New Admin Created" at bounding box center [314, 423] width 511 height 71
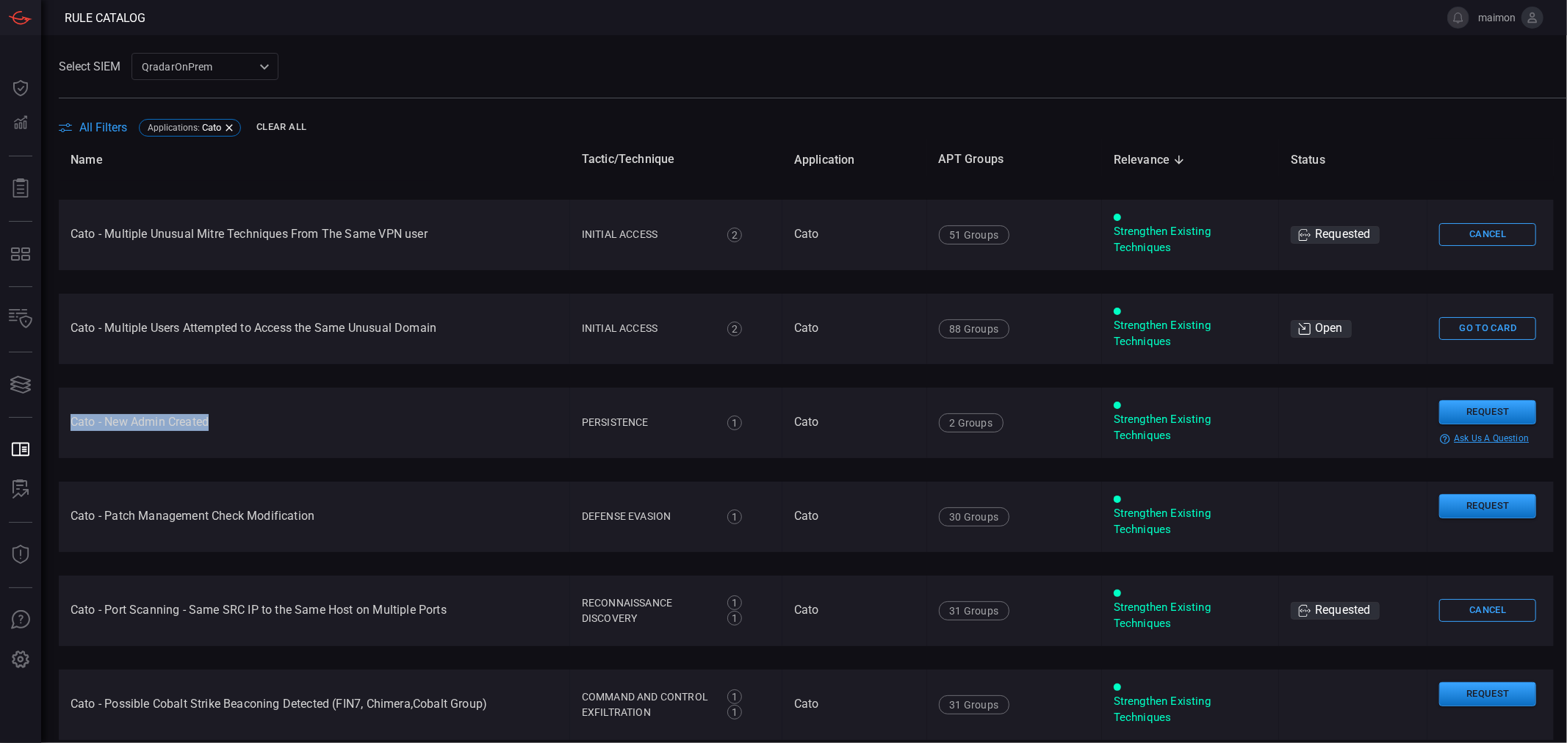
click at [212, 422] on td "Cato - New Admin Created" at bounding box center [314, 423] width 511 height 71
click at [1495, 410] on button "Request" at bounding box center [1487, 412] width 97 height 24
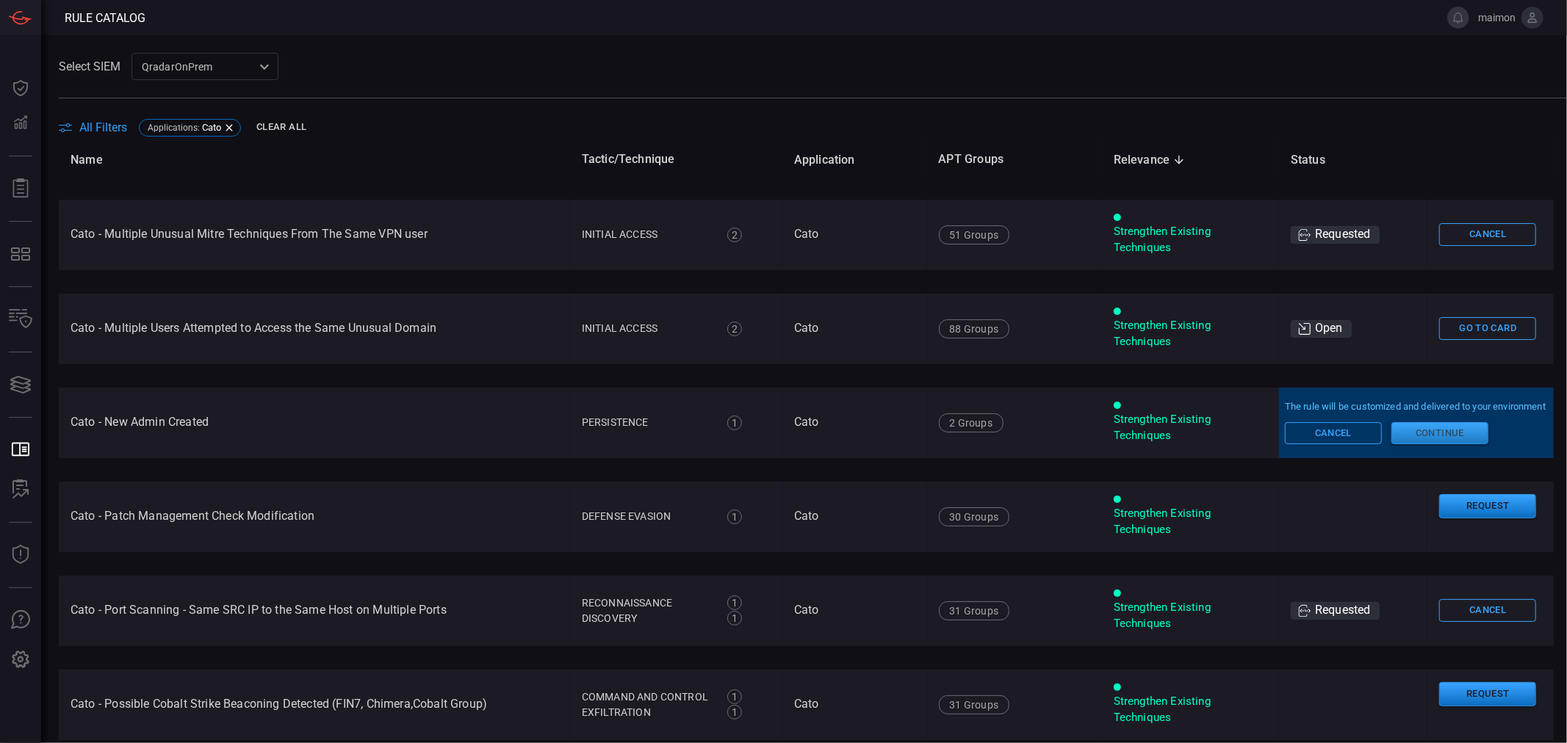
click at [1450, 444] on button "Continue" at bounding box center [1439, 433] width 97 height 22
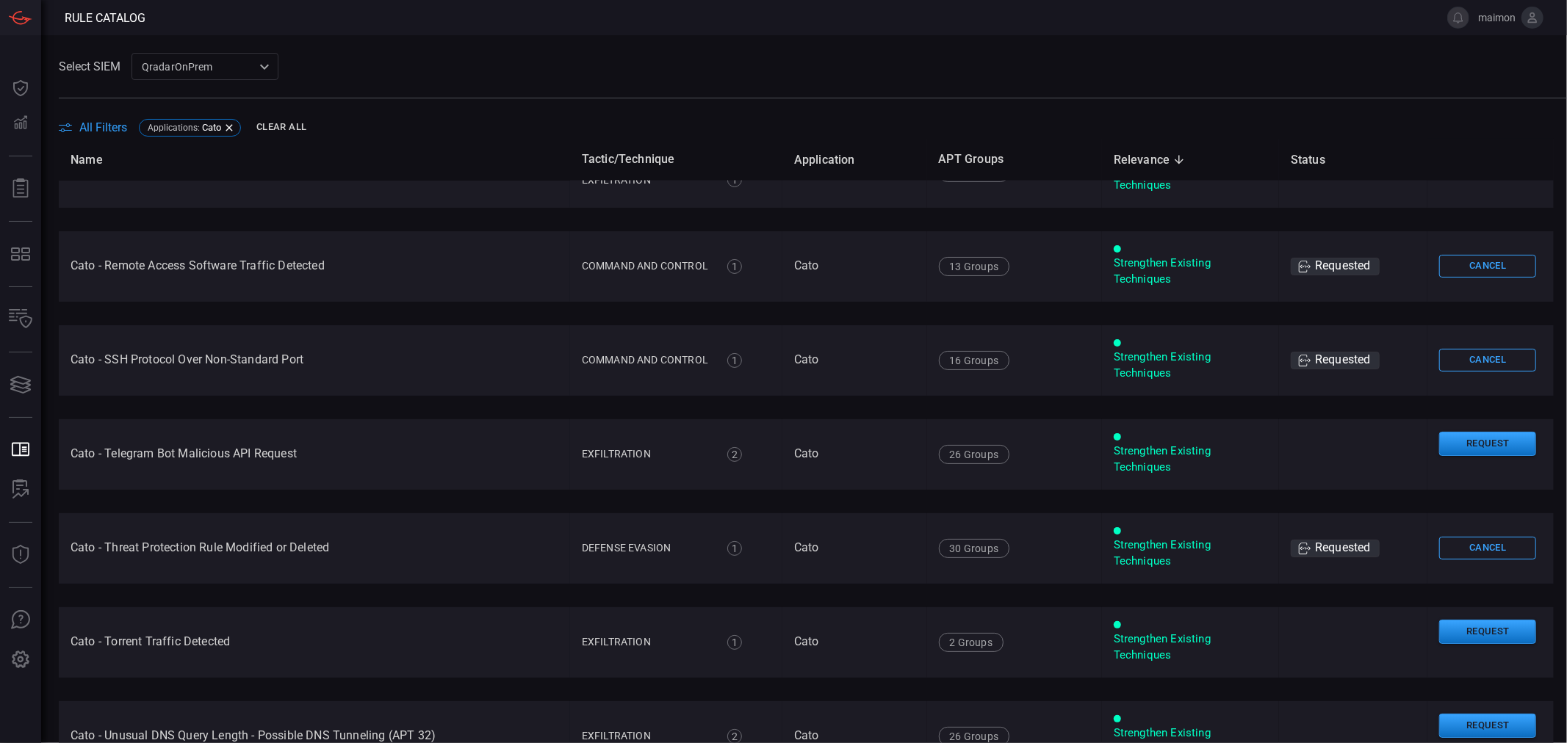
scroll to position [2341, 0]
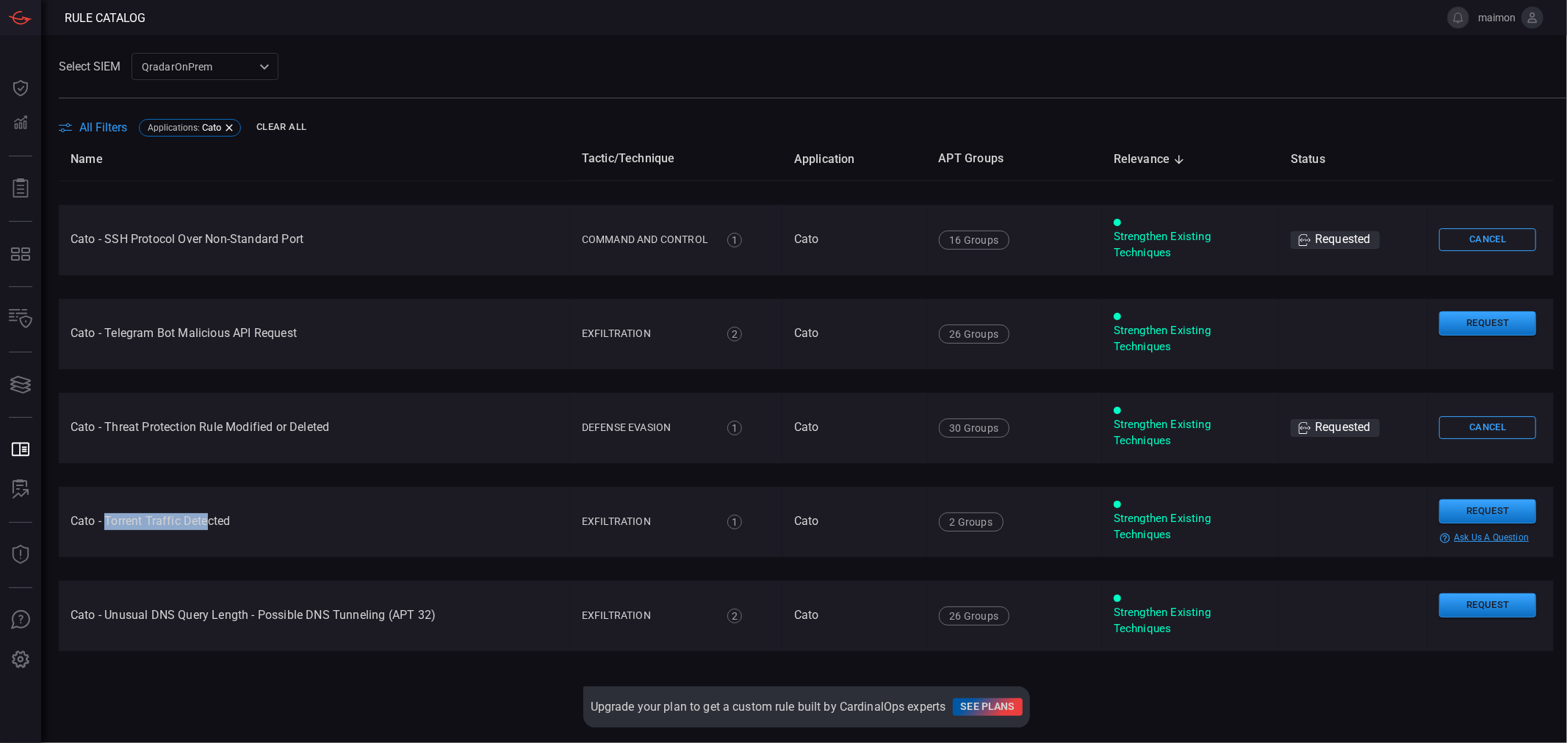
drag, startPoint x: 106, startPoint y: 522, endPoint x: 211, endPoint y: 524, distance: 104.3
click at [211, 524] on td "Cato - Torrent Traffic Detected" at bounding box center [314, 522] width 511 height 71
drag, startPoint x: 118, startPoint y: 335, endPoint x: 292, endPoint y: 342, distance: 175.0
click at [292, 342] on td "Cato - Telegram Bot Malicious API Request" at bounding box center [314, 334] width 511 height 71
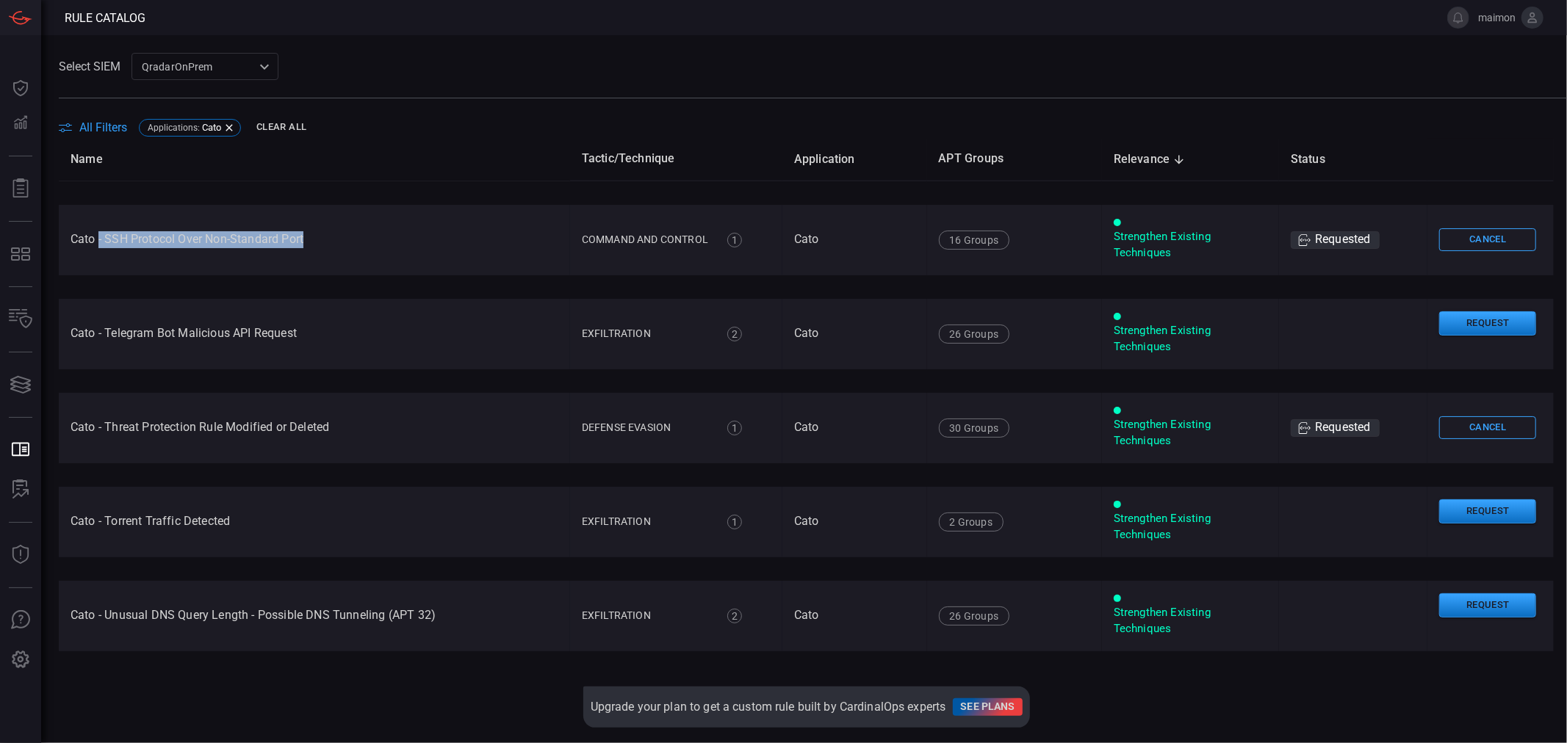
drag, startPoint x: 99, startPoint y: 233, endPoint x: 304, endPoint y: 243, distance: 205.2
click at [304, 243] on td "Cato - SSH Protocol Over Non-Standard Port" at bounding box center [314, 240] width 511 height 71
click at [303, 244] on td "Cato - SSH Protocol Over Non-Standard Port" at bounding box center [314, 240] width 511 height 71
click at [306, 239] on td "Cato - SSH Protocol Over Non-Standard Port" at bounding box center [314, 240] width 511 height 71
click at [302, 240] on td "Cato - SSH Protocol Over Non-Standard Port" at bounding box center [314, 240] width 511 height 71
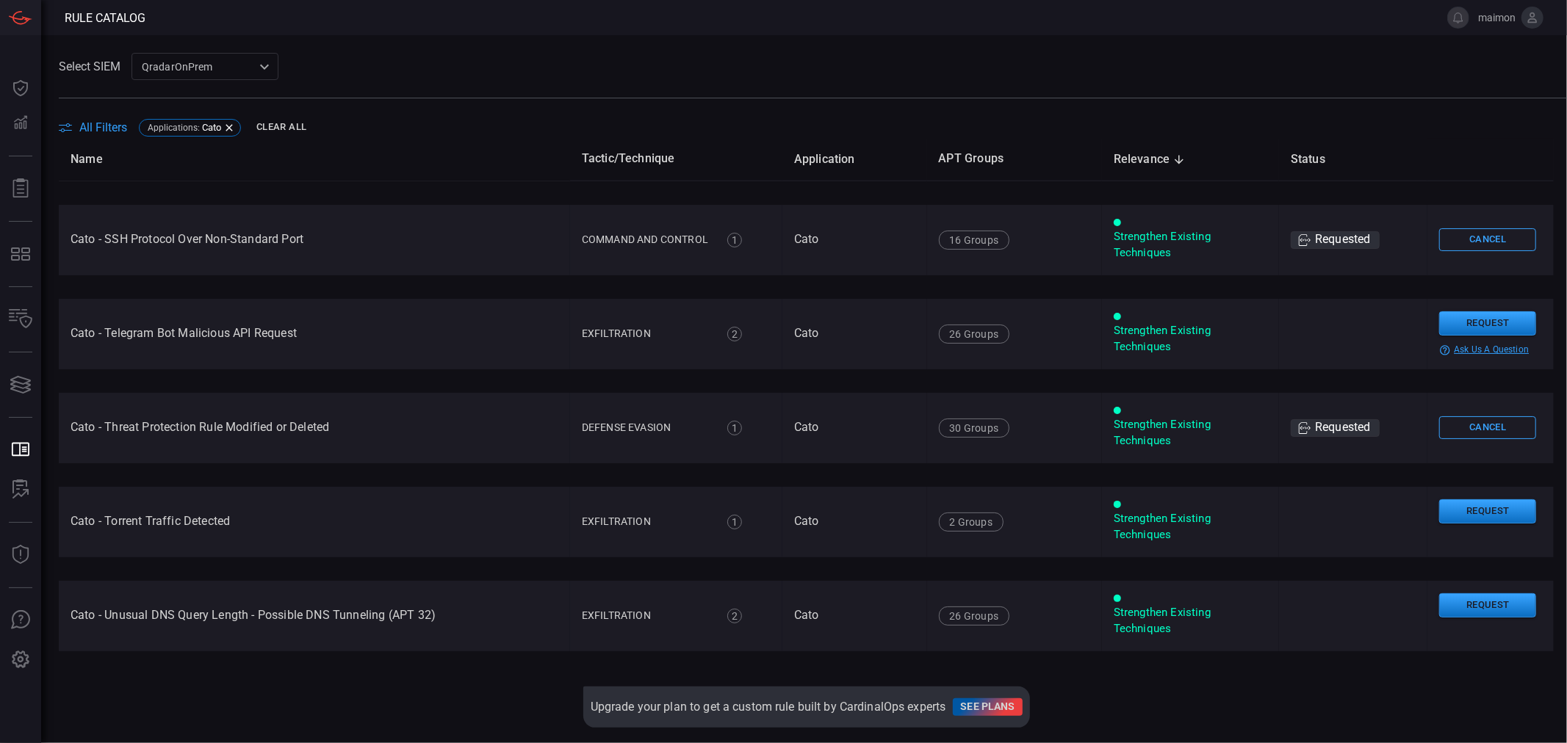
click at [273, 336] on td "Cato - Telegram Bot Malicious API Request" at bounding box center [314, 334] width 511 height 71
drag, startPoint x: 290, startPoint y: 333, endPoint x: 148, endPoint y: 345, distance: 142.3
click at [148, 345] on td "Cato - Telegram Bot Malicious API Request" at bounding box center [314, 334] width 511 height 71
